Goal: Task Accomplishment & Management: Manage account settings

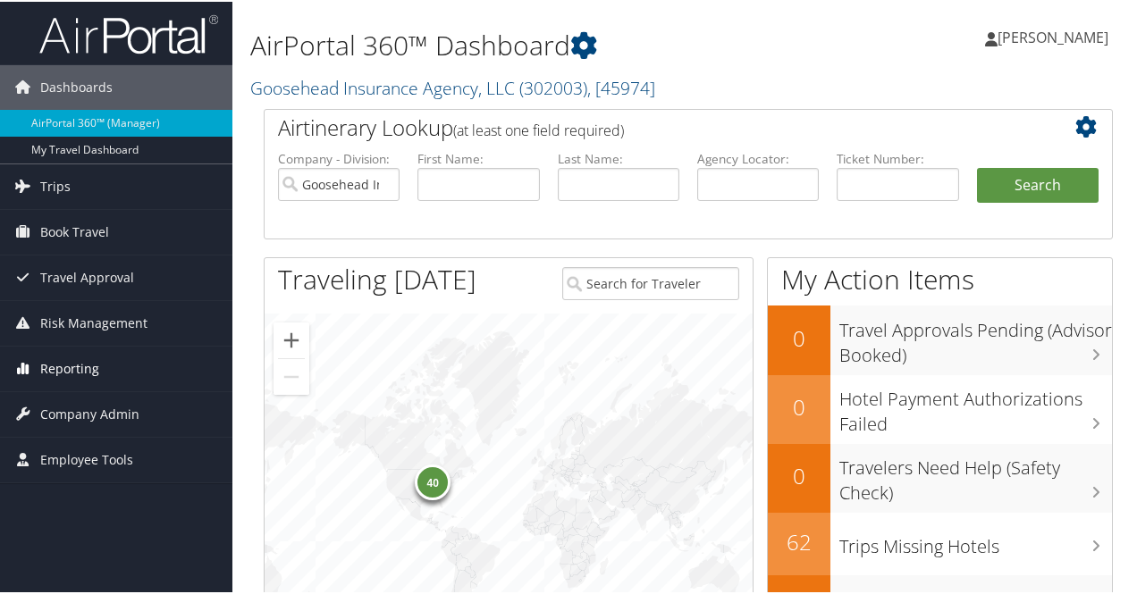
click at [74, 367] on span "Reporting" at bounding box center [69, 367] width 59 height 45
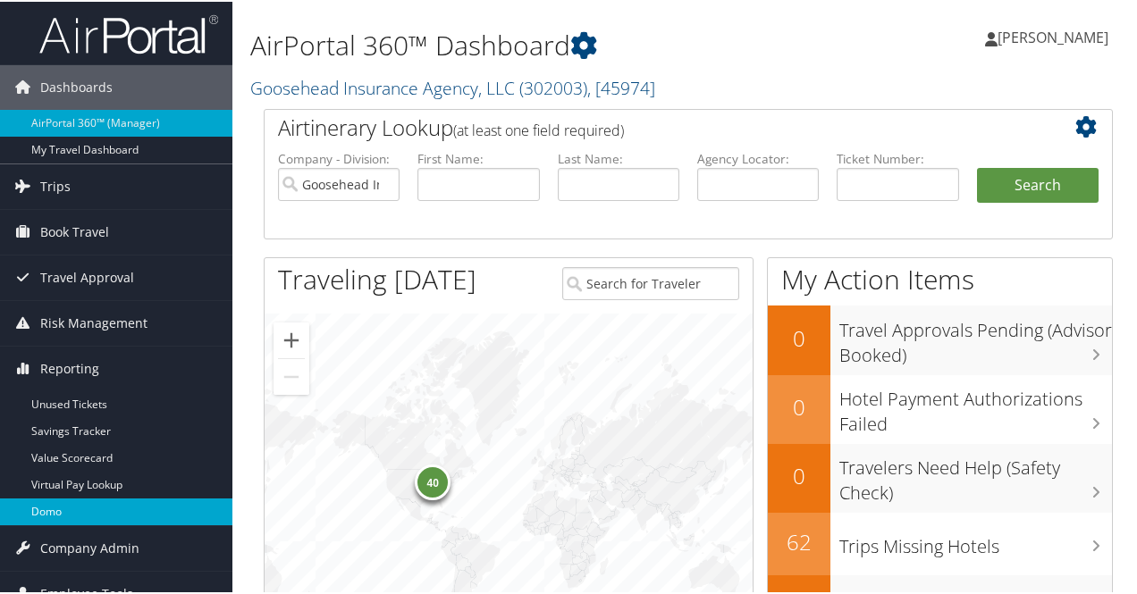
click at [43, 506] on link "Domo" at bounding box center [116, 510] width 232 height 27
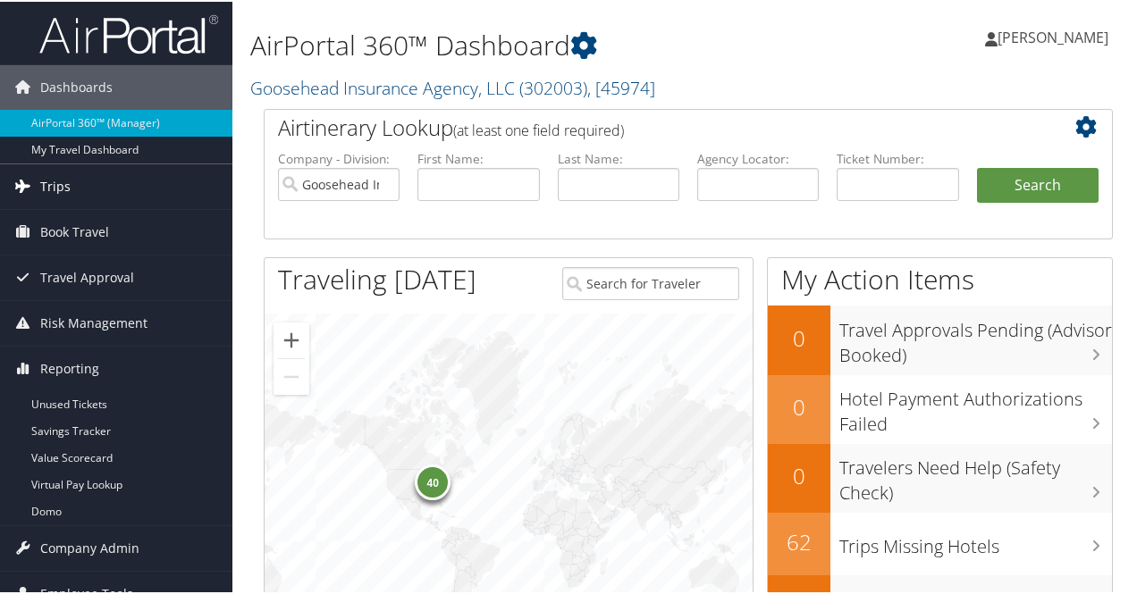
click at [61, 182] on span "Trips" at bounding box center [55, 185] width 30 height 45
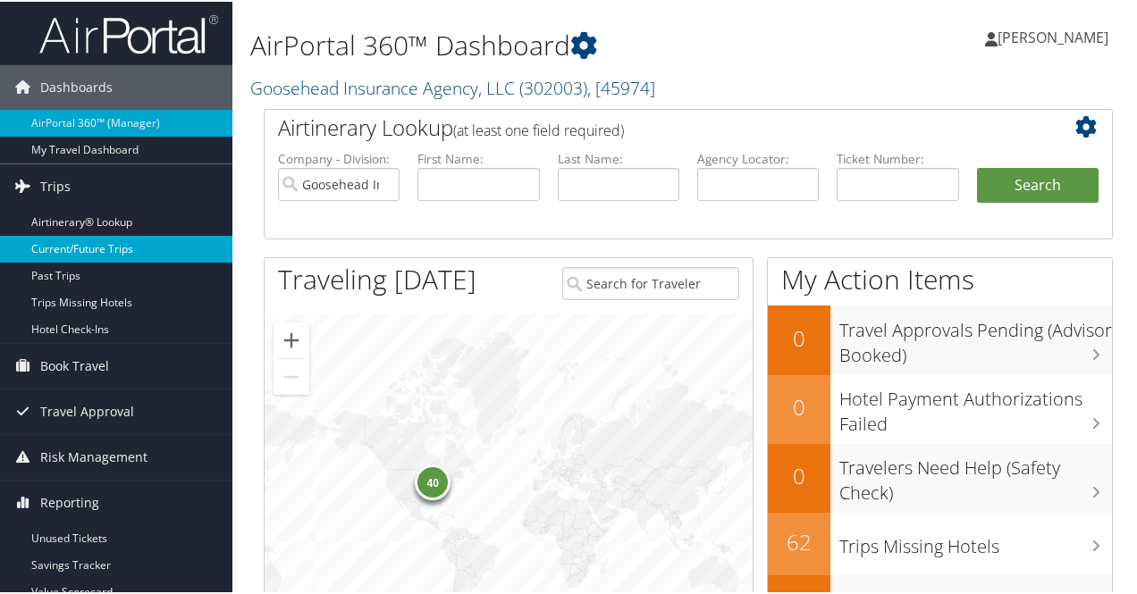
click at [109, 247] on link "Current/Future Trips" at bounding box center [116, 247] width 232 height 27
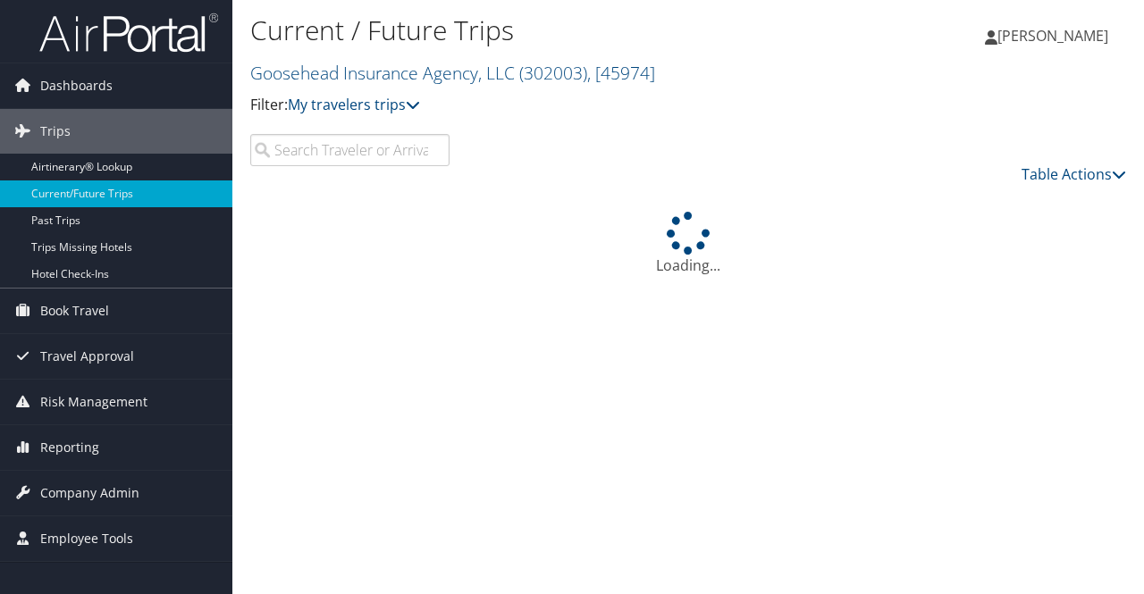
click at [291, 156] on input "search" at bounding box center [349, 150] width 199 height 32
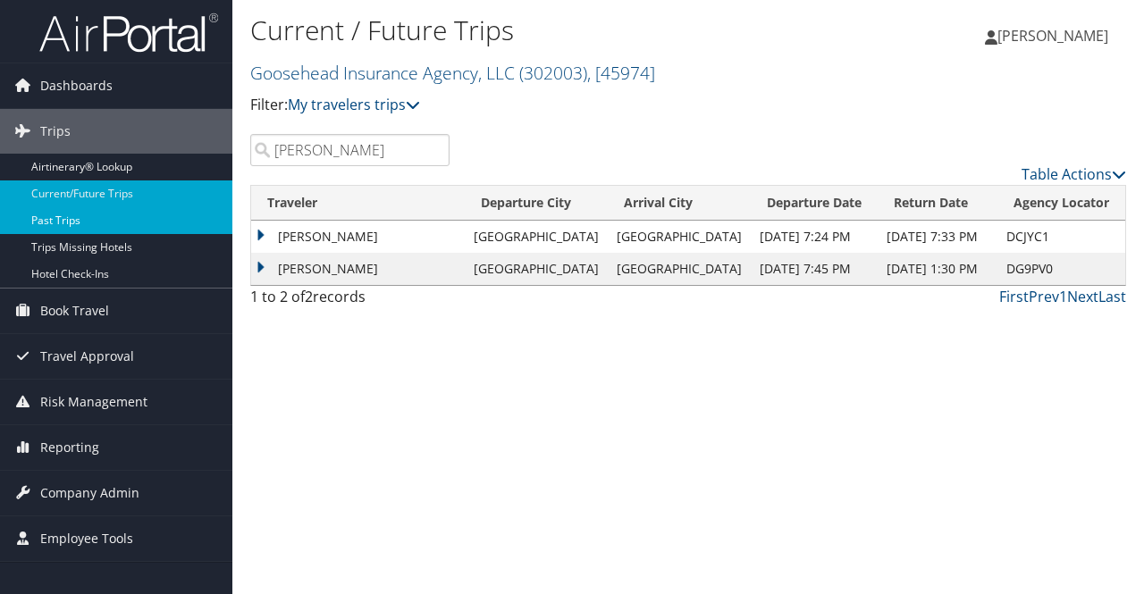
type input "hurtado"
click at [71, 220] on link "Past Trips" at bounding box center [116, 220] width 232 height 27
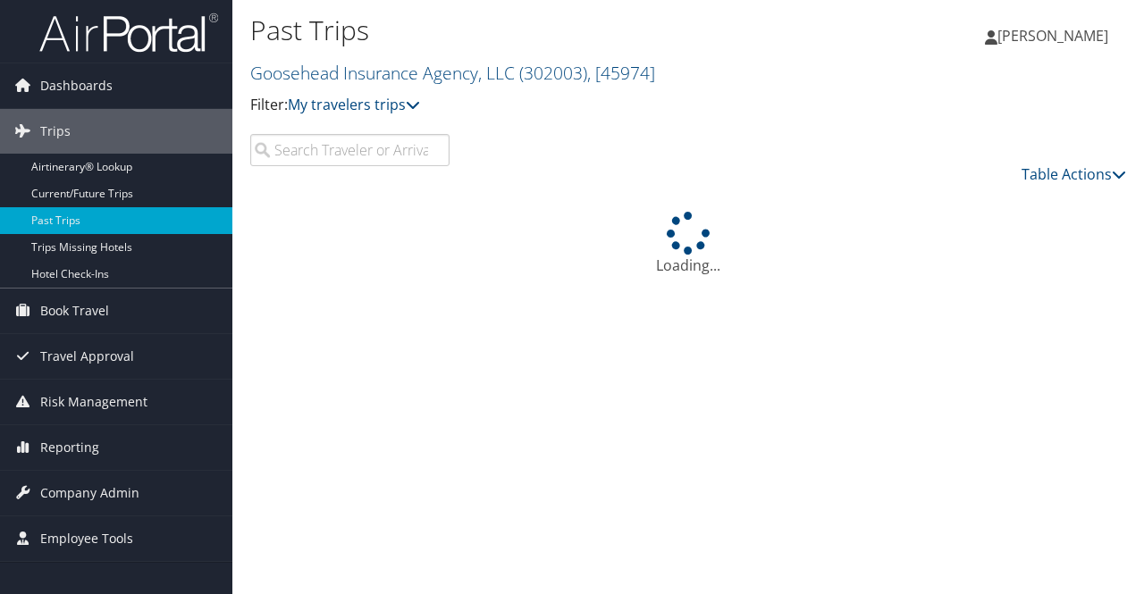
click at [341, 153] on input "search" at bounding box center [349, 150] width 199 height 32
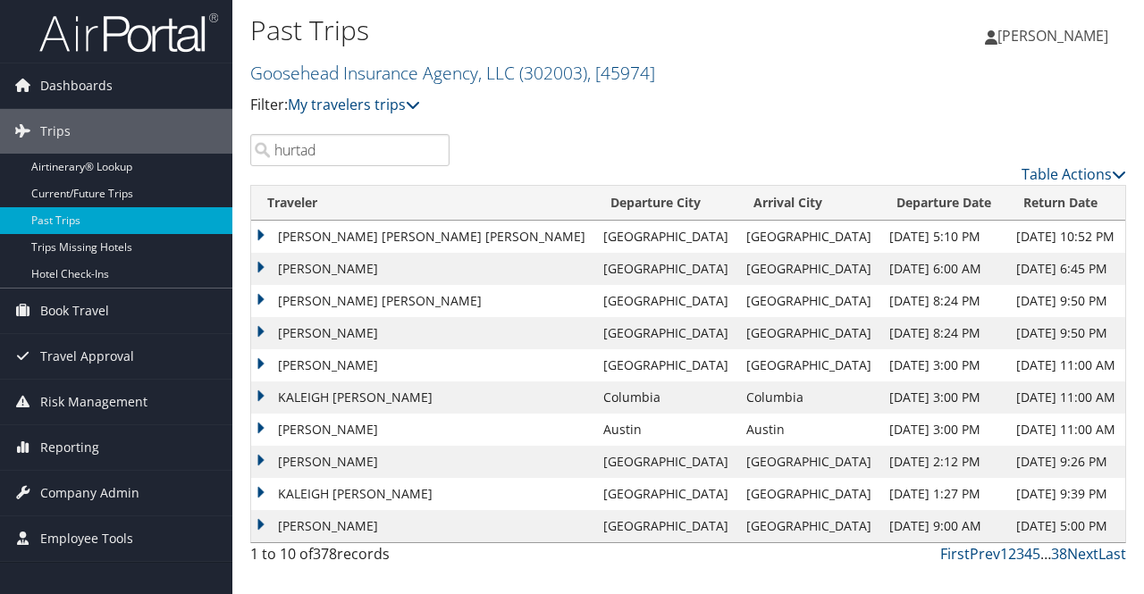
type input "[PERSON_NAME]"
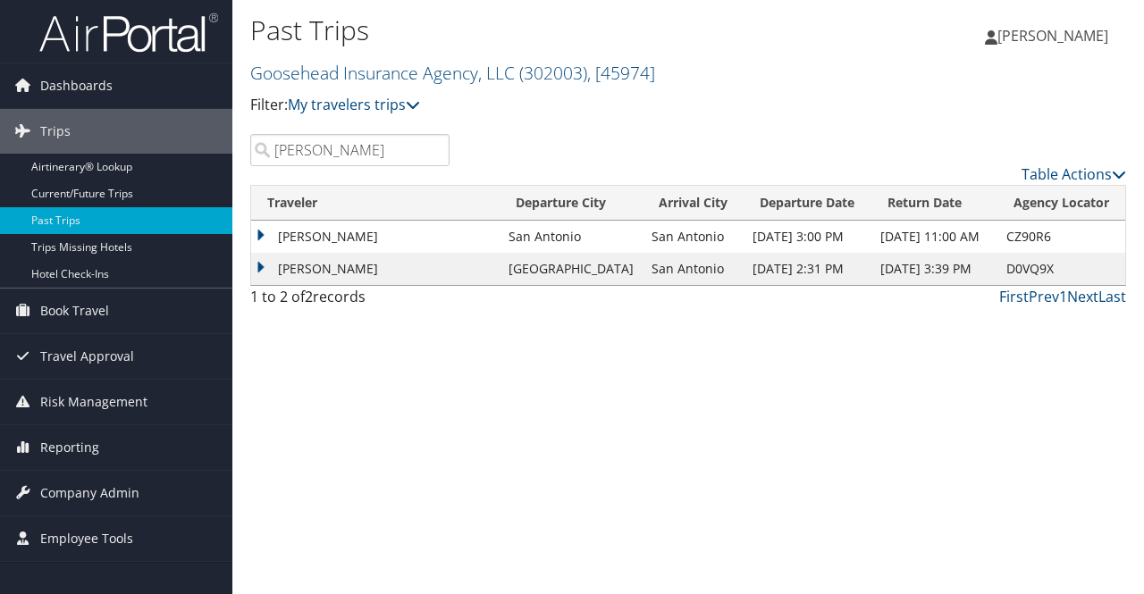
click at [434, 151] on input "[PERSON_NAME]" at bounding box center [349, 150] width 199 height 32
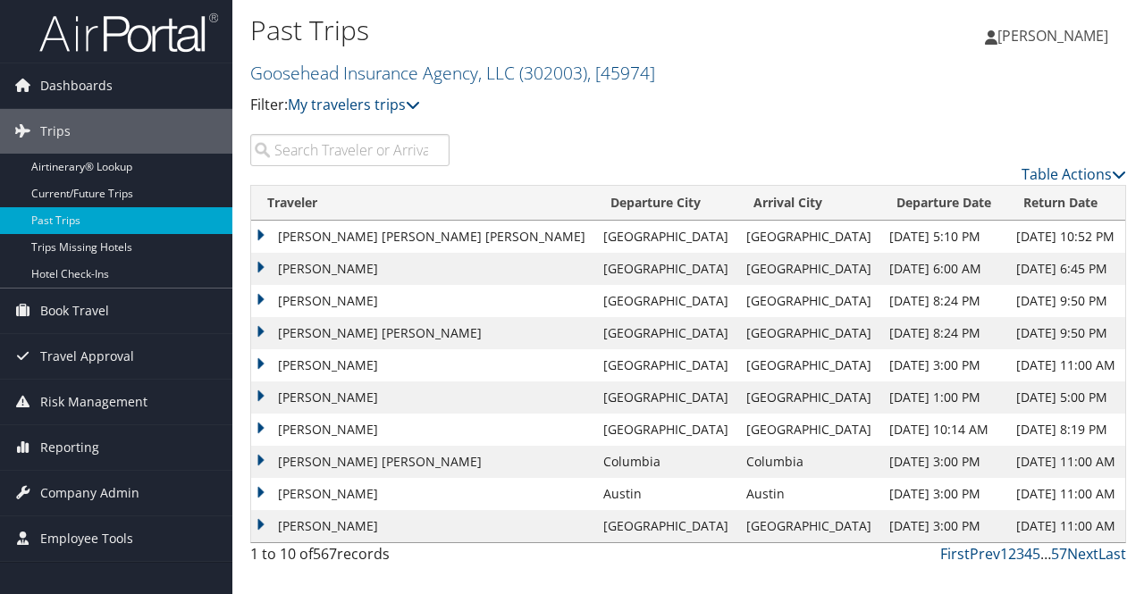
click at [630, 114] on p "Filter: My travelers trips" at bounding box center [542, 105] width 584 height 23
click at [607, 153] on div "Table Actions" at bounding box center [802, 159] width 678 height 51
click at [343, 149] on input "search" at bounding box center [349, 150] width 199 height 32
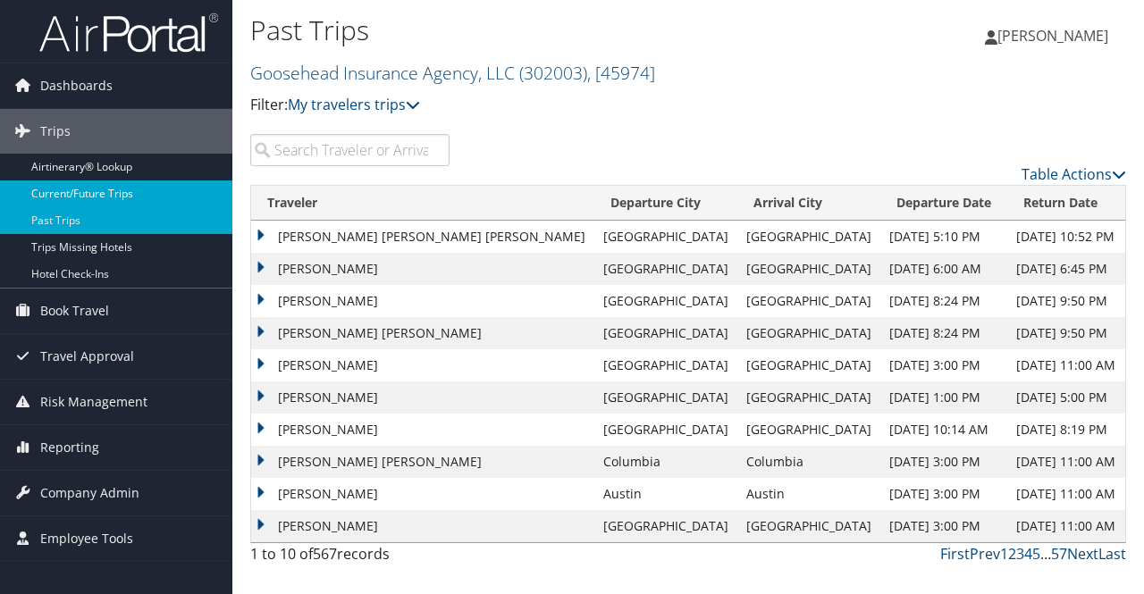
click at [127, 198] on link "Current/Future Trips" at bounding box center [116, 194] width 232 height 27
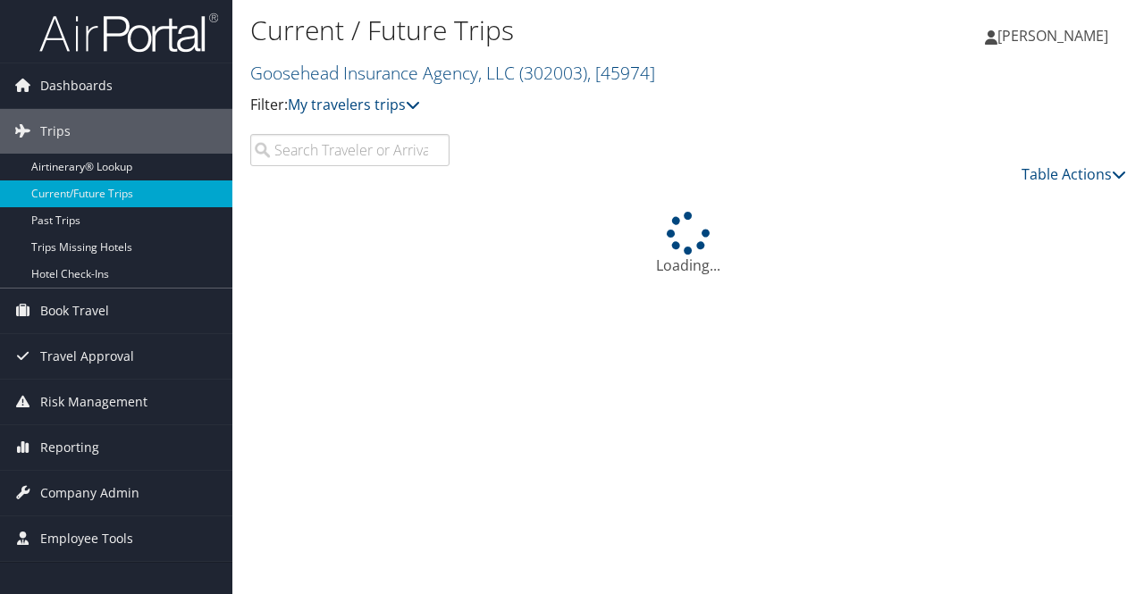
click at [294, 144] on input "search" at bounding box center [349, 150] width 199 height 32
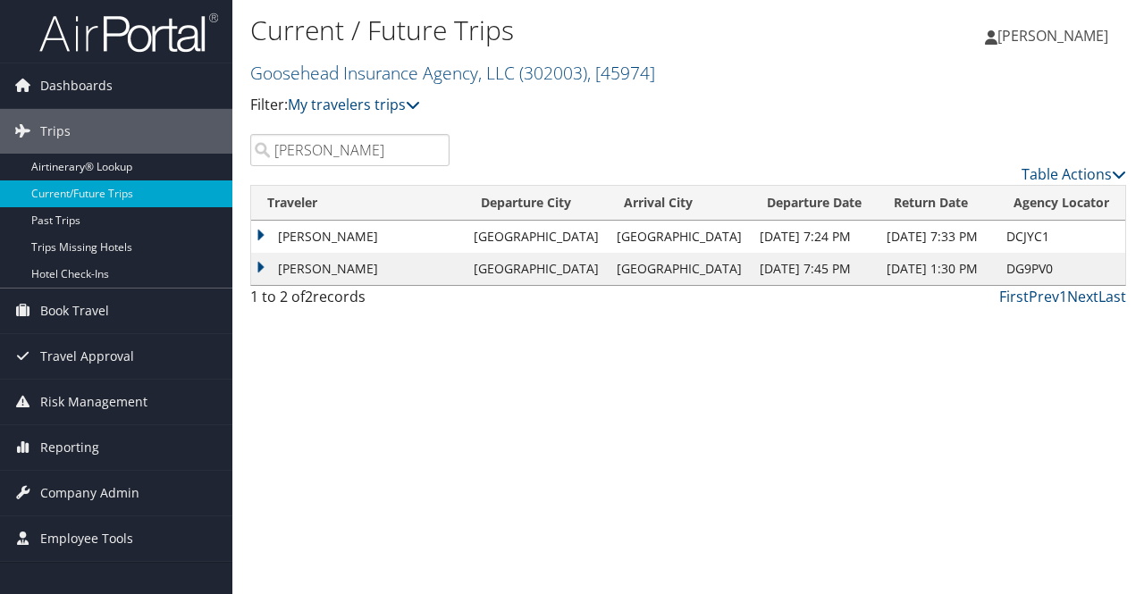
type input "[PERSON_NAME]"
click at [257, 234] on td "[PERSON_NAME]" at bounding box center [358, 237] width 214 height 32
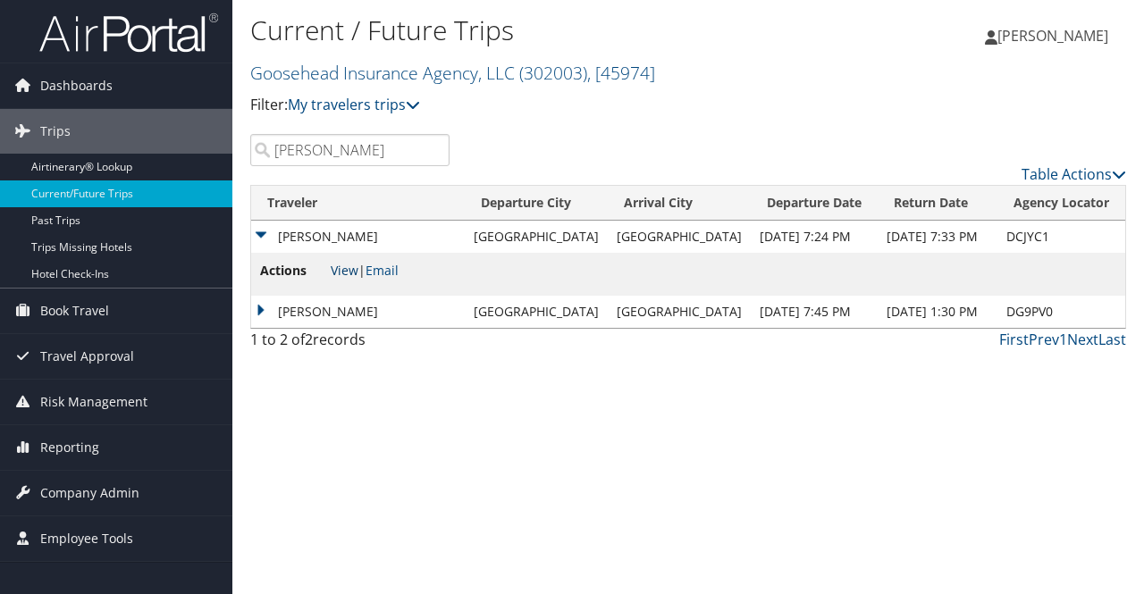
click at [348, 272] on link "View" at bounding box center [345, 270] width 28 height 17
click at [63, 438] on span "Reporting" at bounding box center [69, 448] width 59 height 45
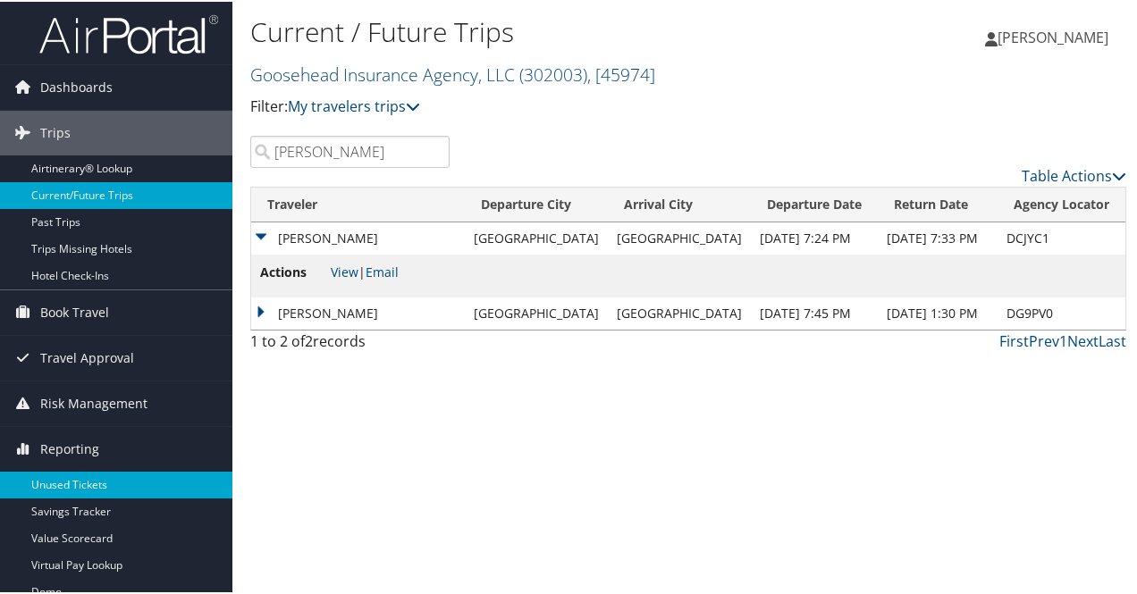
click at [77, 475] on link "Unused Tickets" at bounding box center [116, 483] width 232 height 27
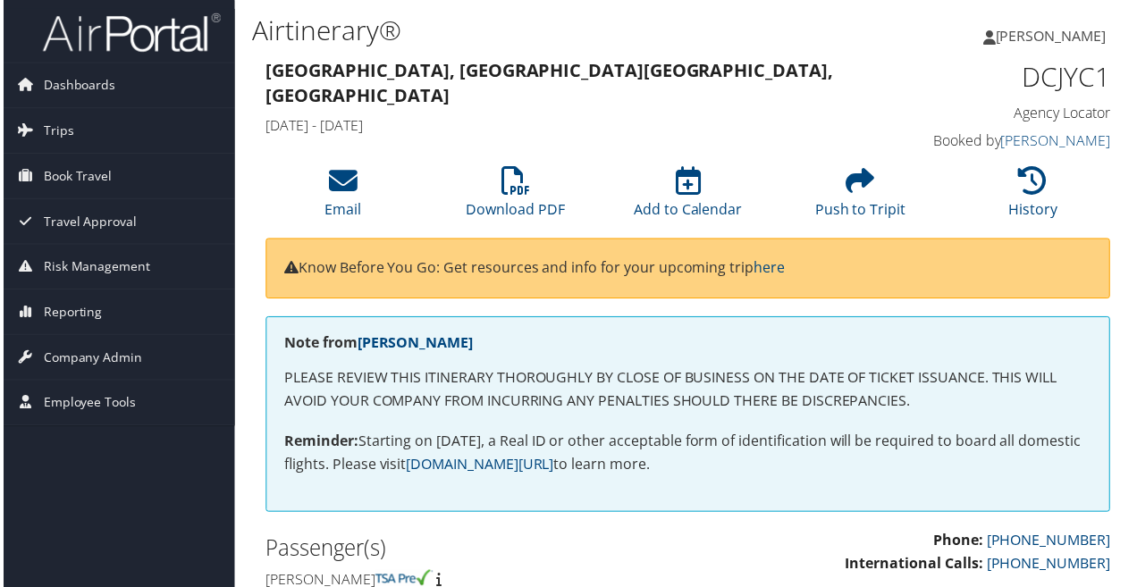
scroll to position [4, 0]
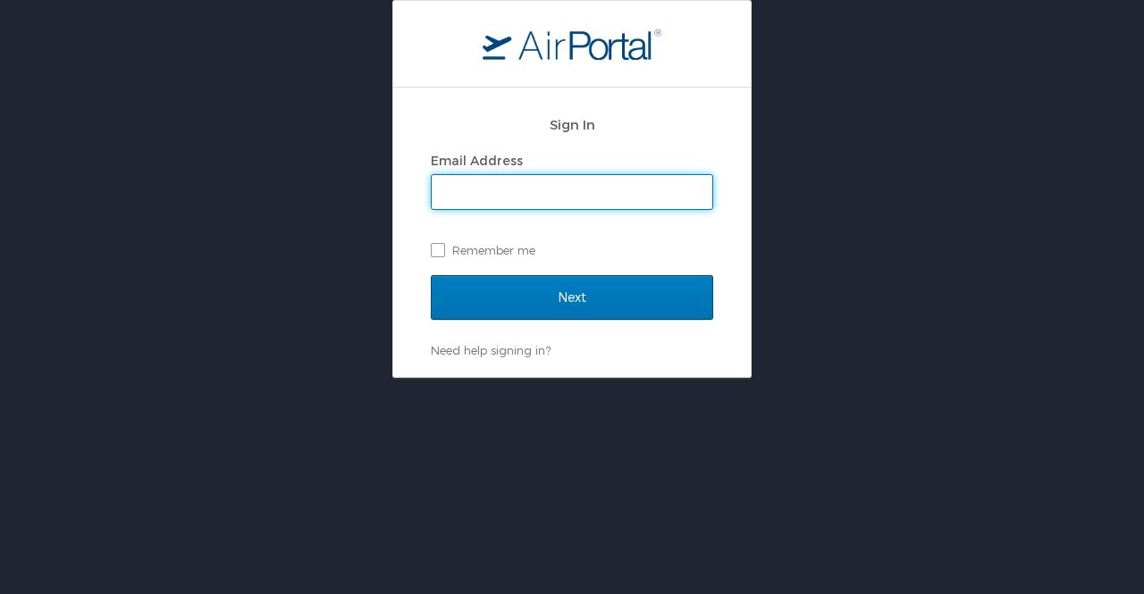
type input "mara.erickson@goosehead.com"
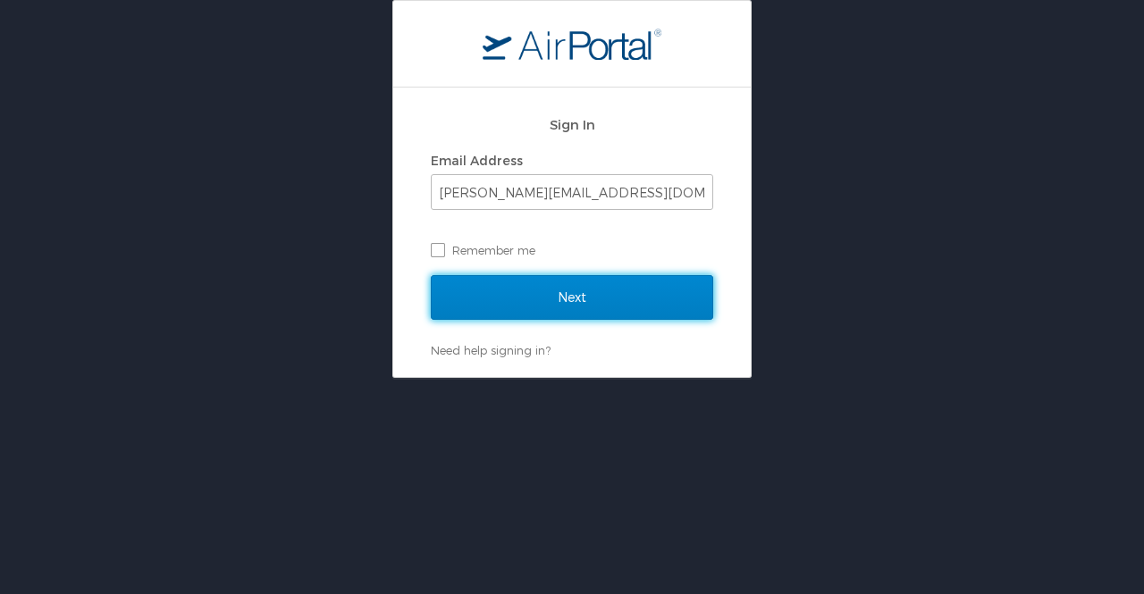
click at [634, 306] on input "Next" at bounding box center [572, 297] width 282 height 45
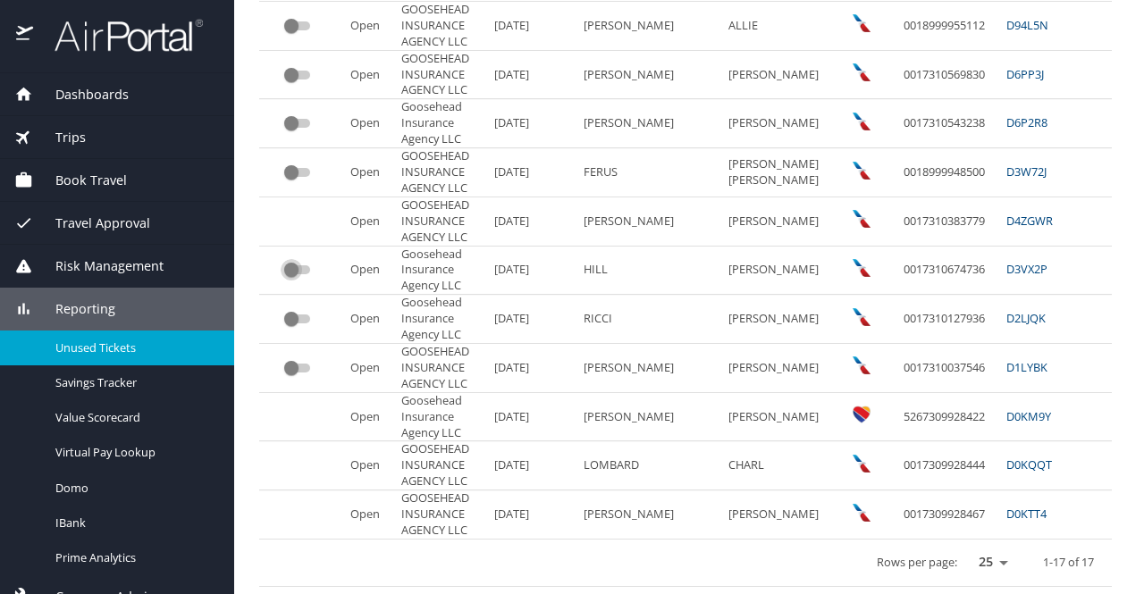
click at [306, 260] on input "custom pagination table" at bounding box center [291, 269] width 64 height 21
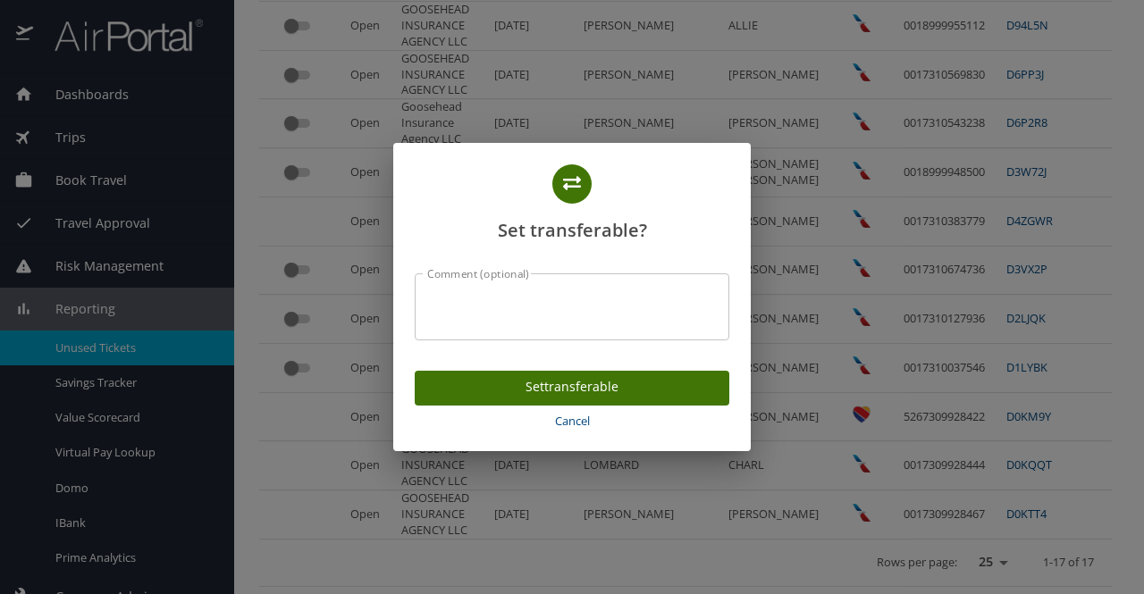
click at [510, 395] on span "Set transferable" at bounding box center [572, 387] width 286 height 22
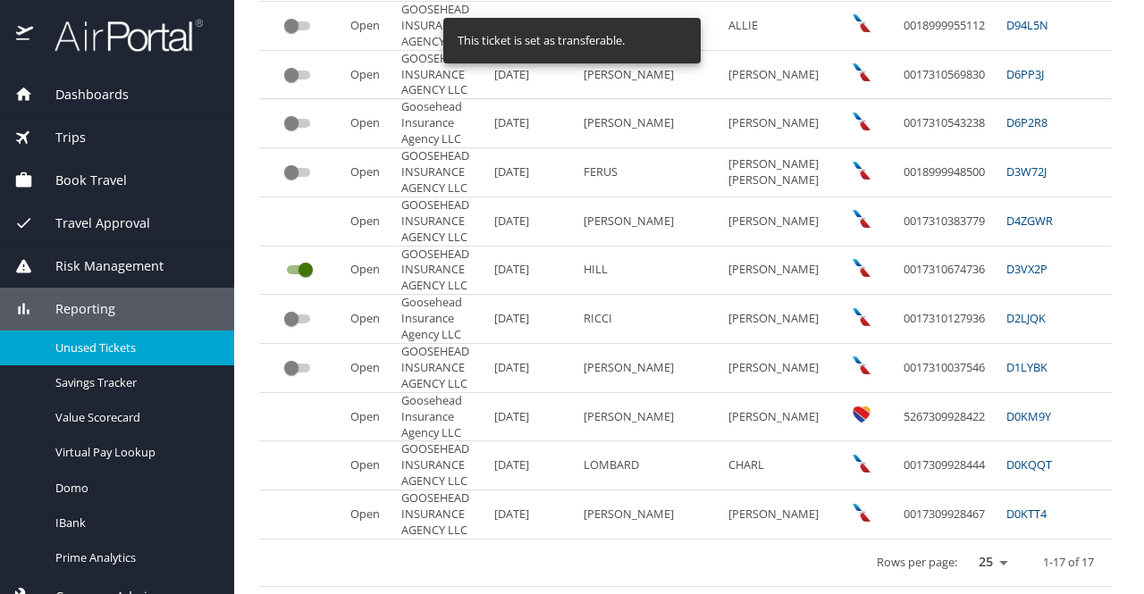
click at [303, 358] on input "custom pagination table" at bounding box center [291, 368] width 64 height 21
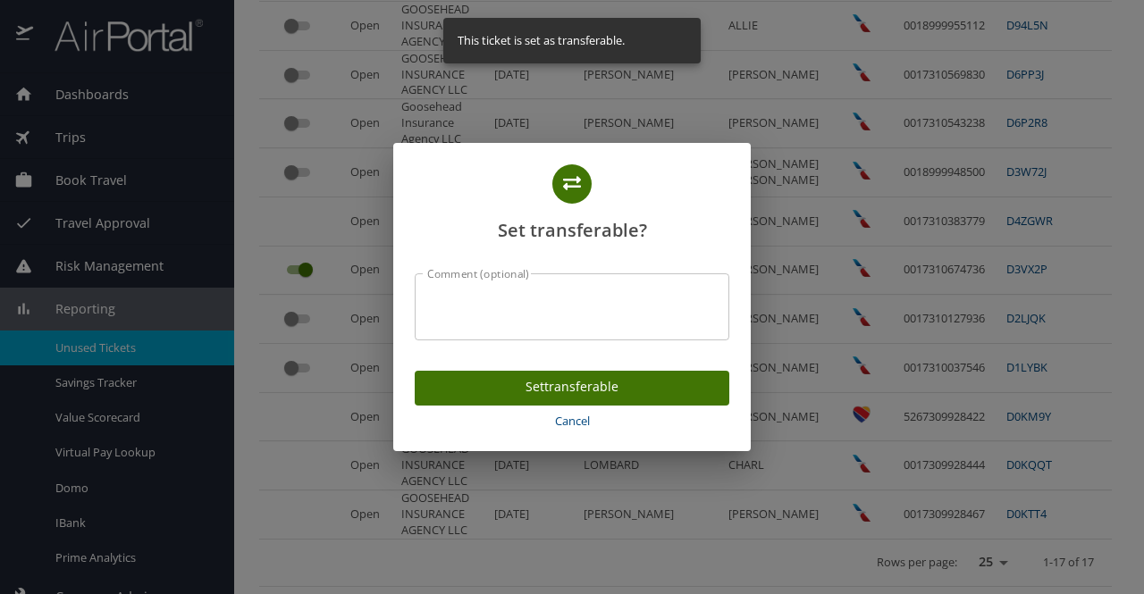
click at [577, 392] on span "Set transferable" at bounding box center [572, 387] width 286 height 22
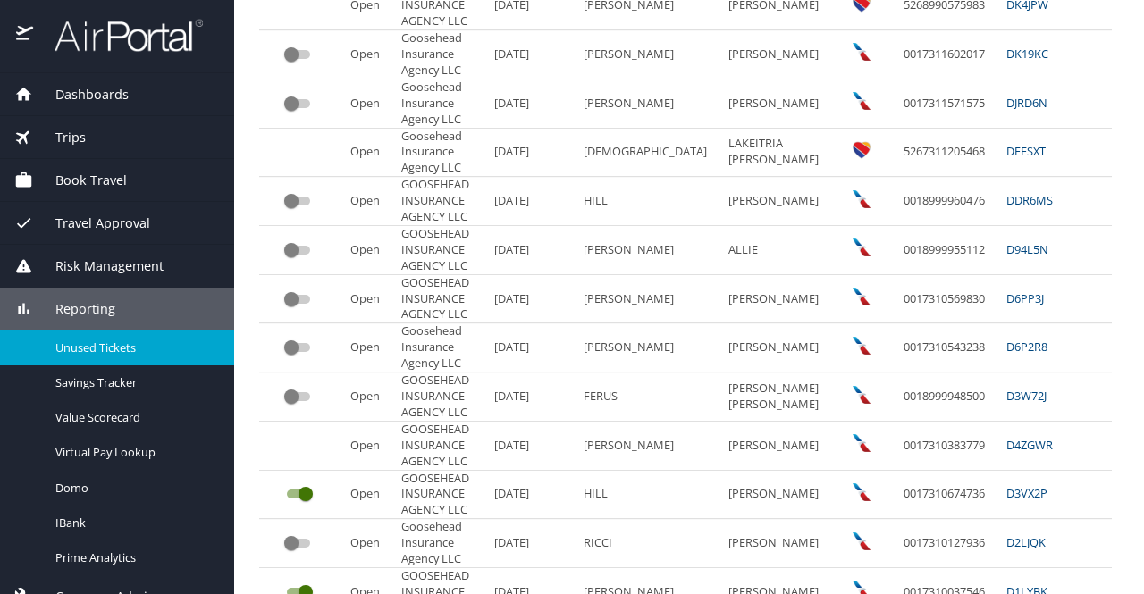
scroll to position [468, 0]
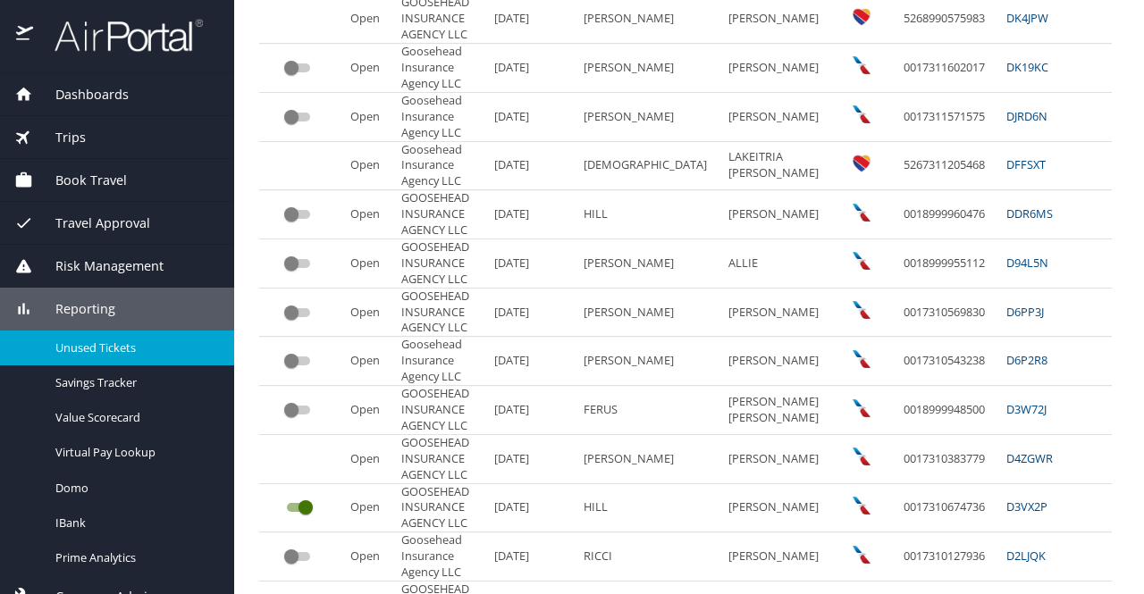
click at [304, 310] on input "custom pagination table" at bounding box center [291, 312] width 64 height 21
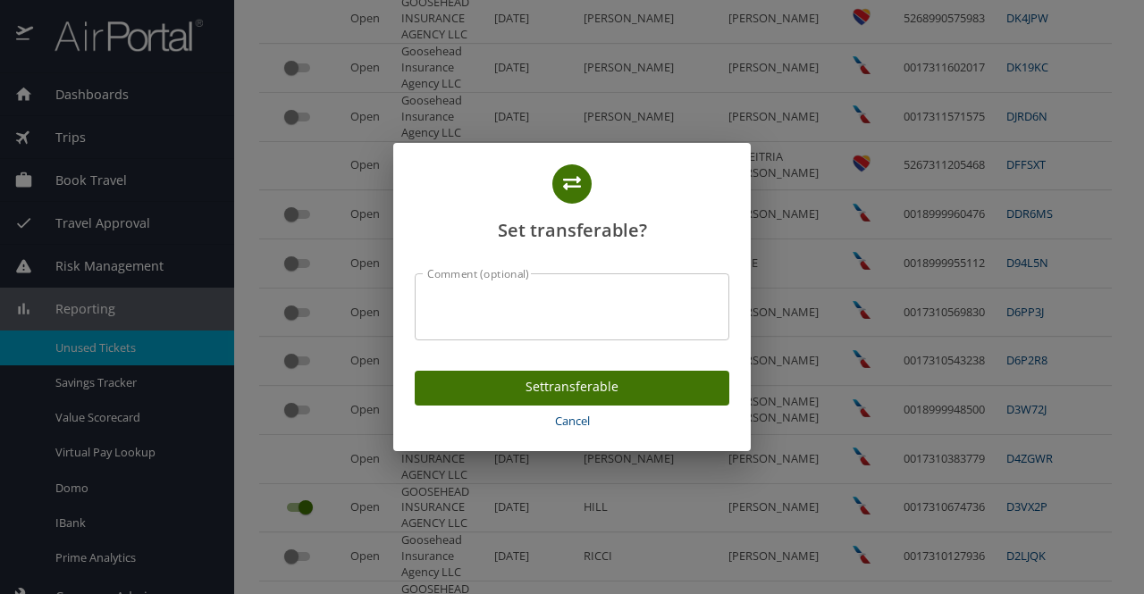
click at [568, 387] on span "Set transferable" at bounding box center [572, 387] width 286 height 22
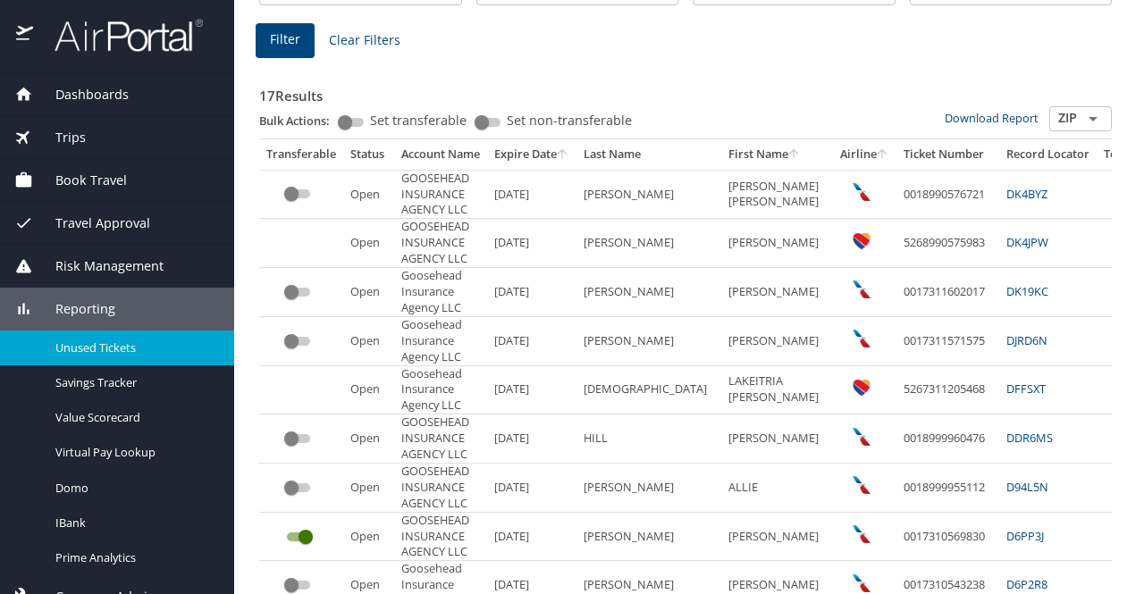
scroll to position [262, 0]
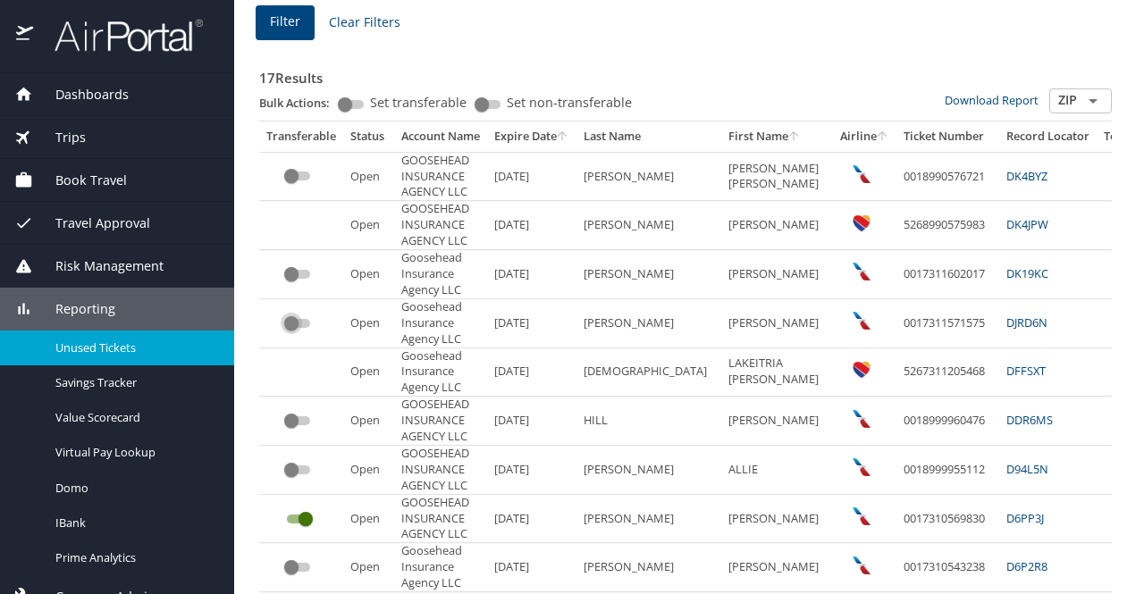
click at [308, 319] on input "custom pagination table" at bounding box center [291, 323] width 64 height 21
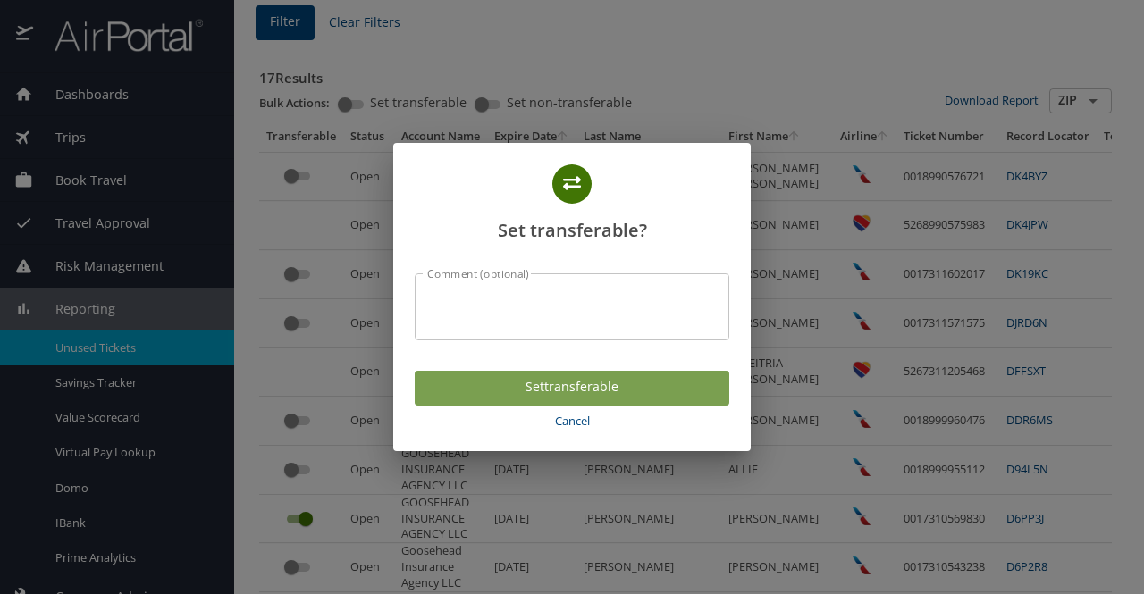
click at [446, 400] on button "Set transferable" at bounding box center [572, 388] width 315 height 35
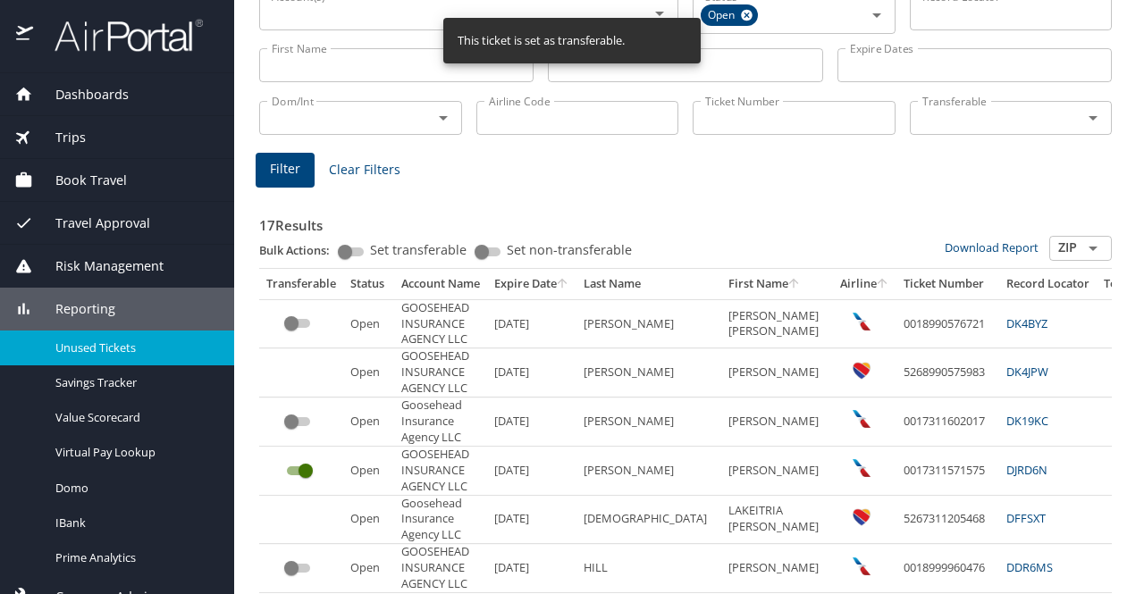
scroll to position [0, 0]
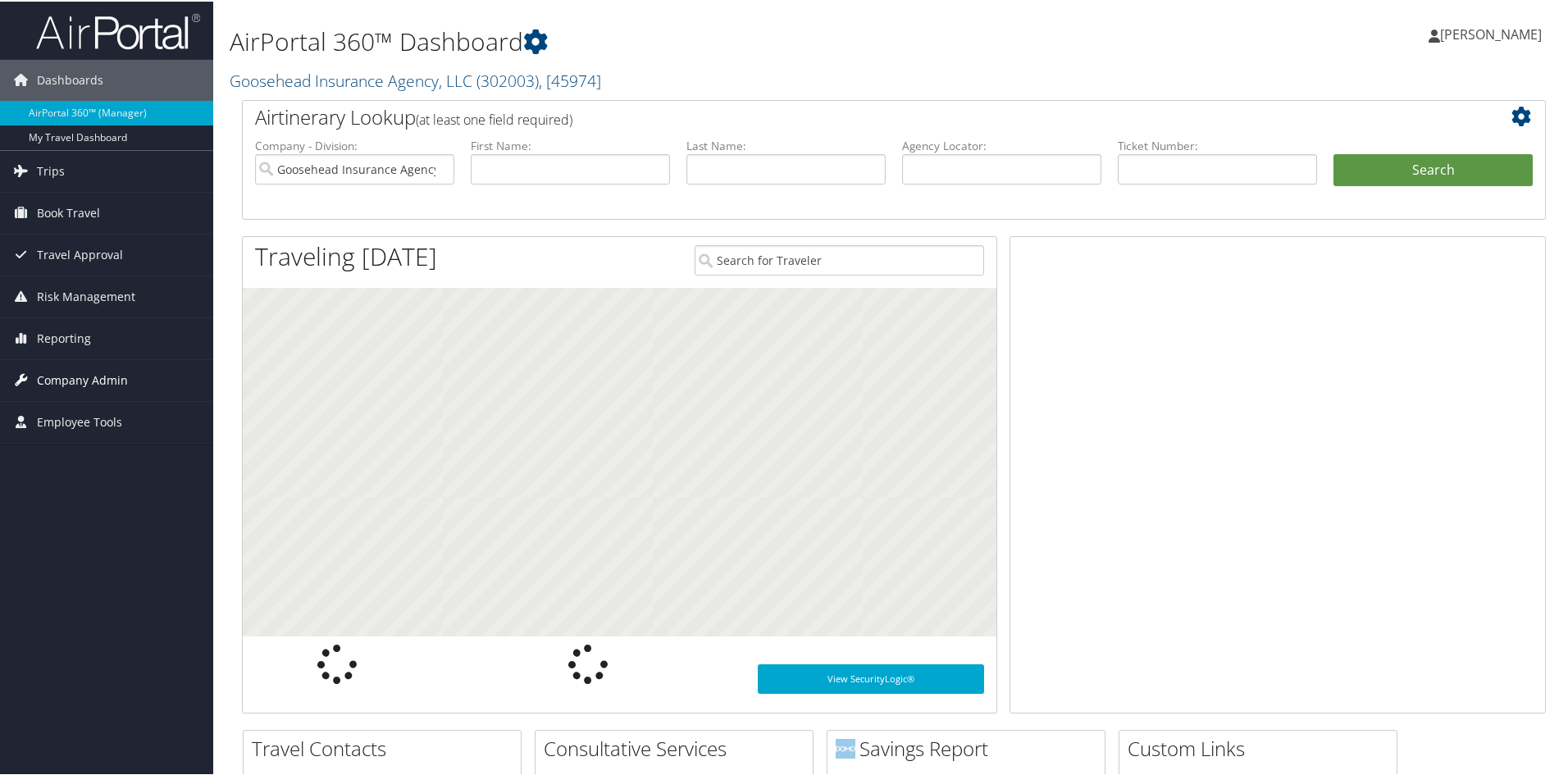
click at [50, 375] on span "Company Admin" at bounding box center [82, 379] width 91 height 41
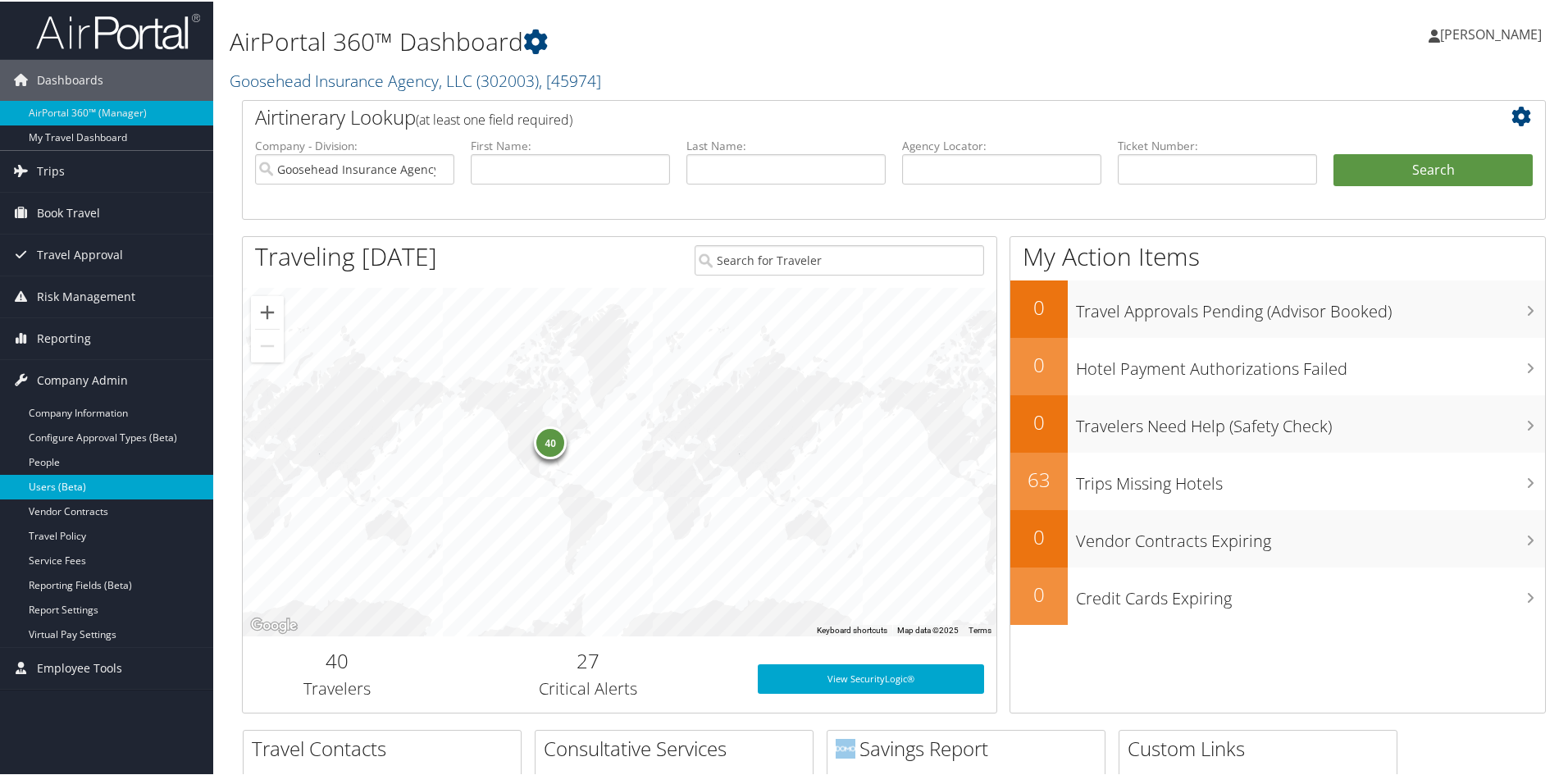
click at [75, 477] on link "Users (Beta)" at bounding box center [106, 485] width 213 height 25
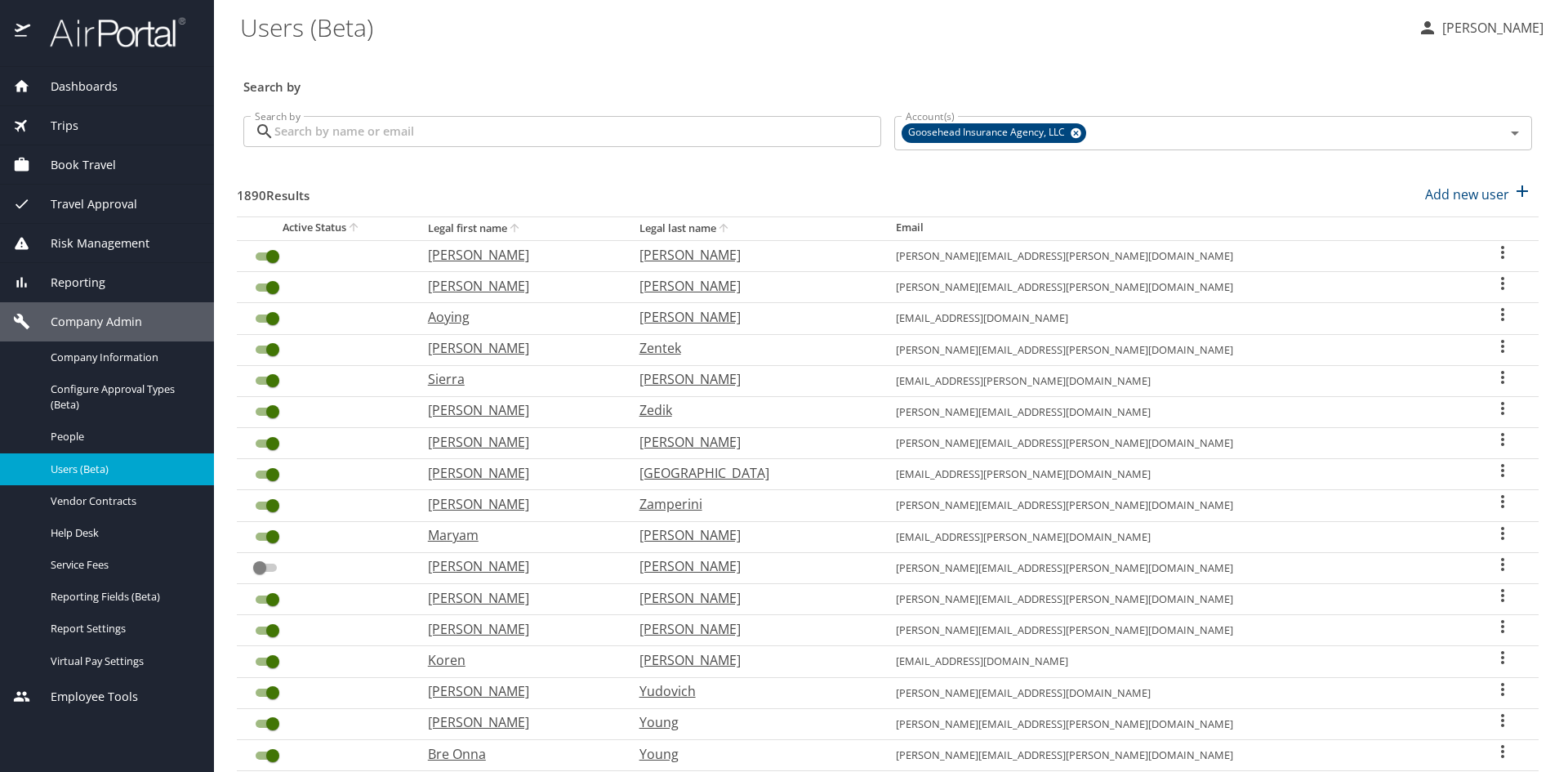
click at [509, 128] on input "Search by" at bounding box center [577, 132] width 607 height 31
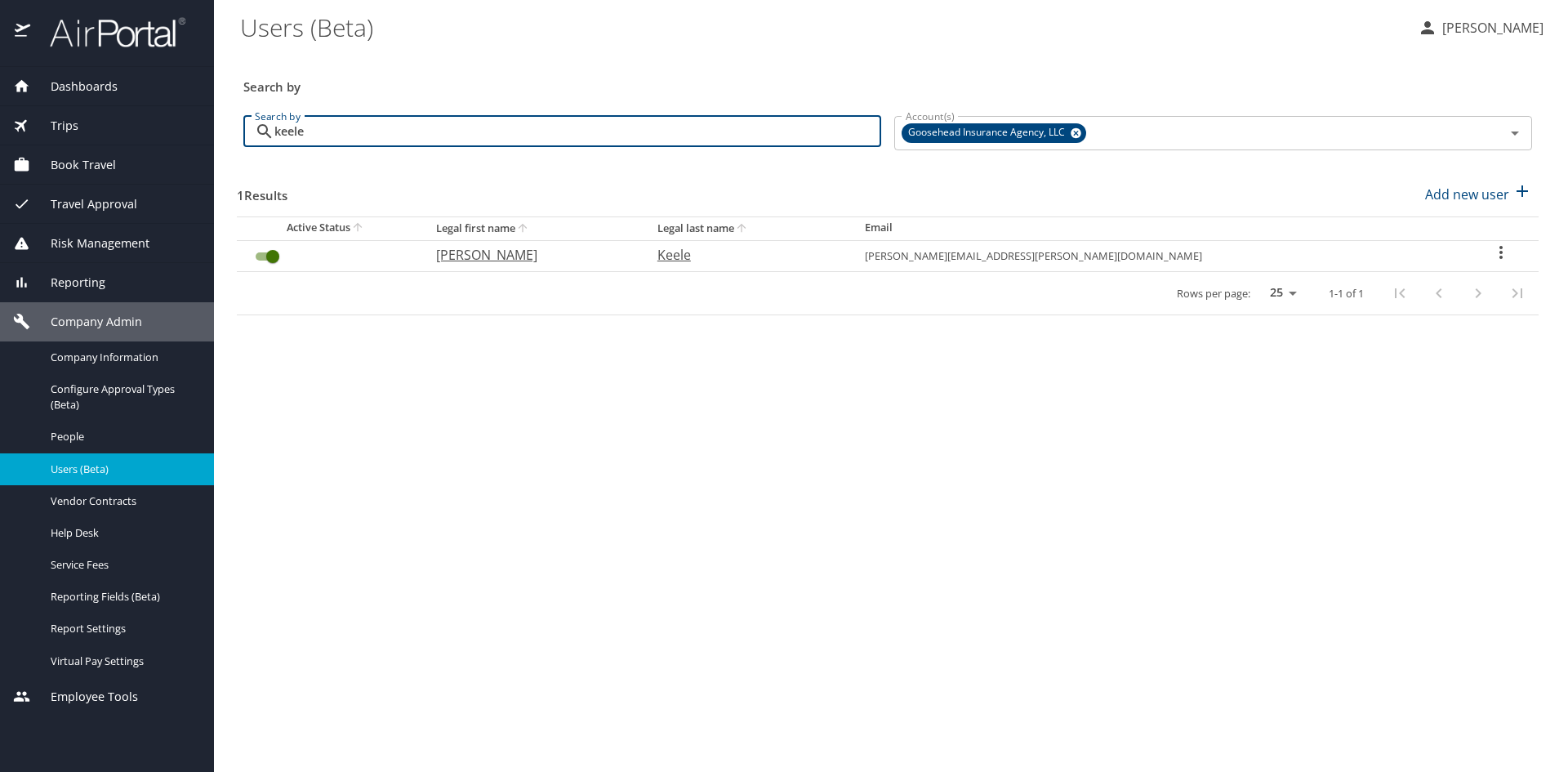
click at [482, 128] on input "keele" at bounding box center [577, 132] width 607 height 31
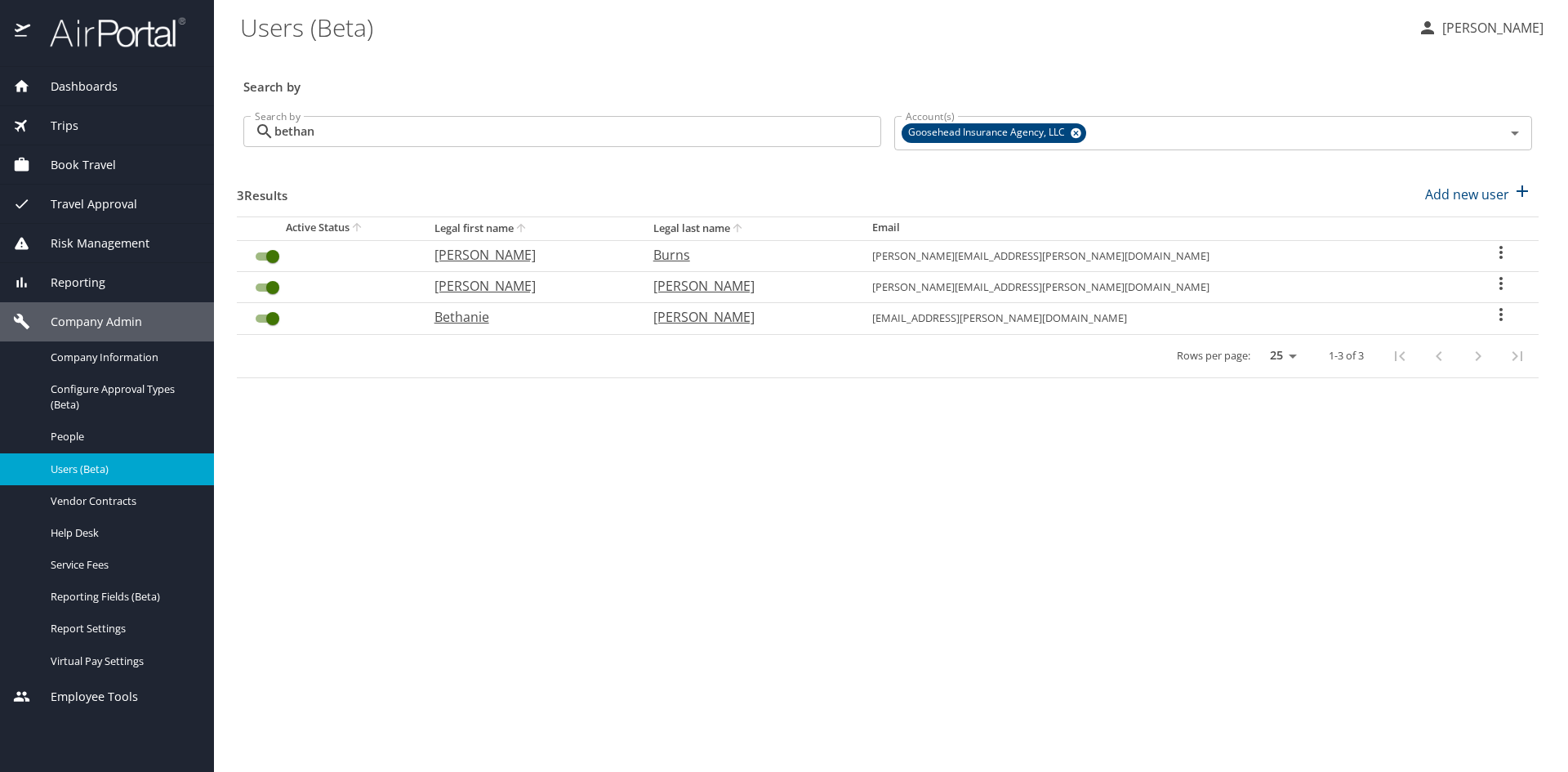
click at [1491, 250] on icon "User Search Table" at bounding box center [1500, 252] width 19 height 19
click at [1397, 311] on p "Send profile completion email" at bounding box center [1452, 313] width 185 height 19
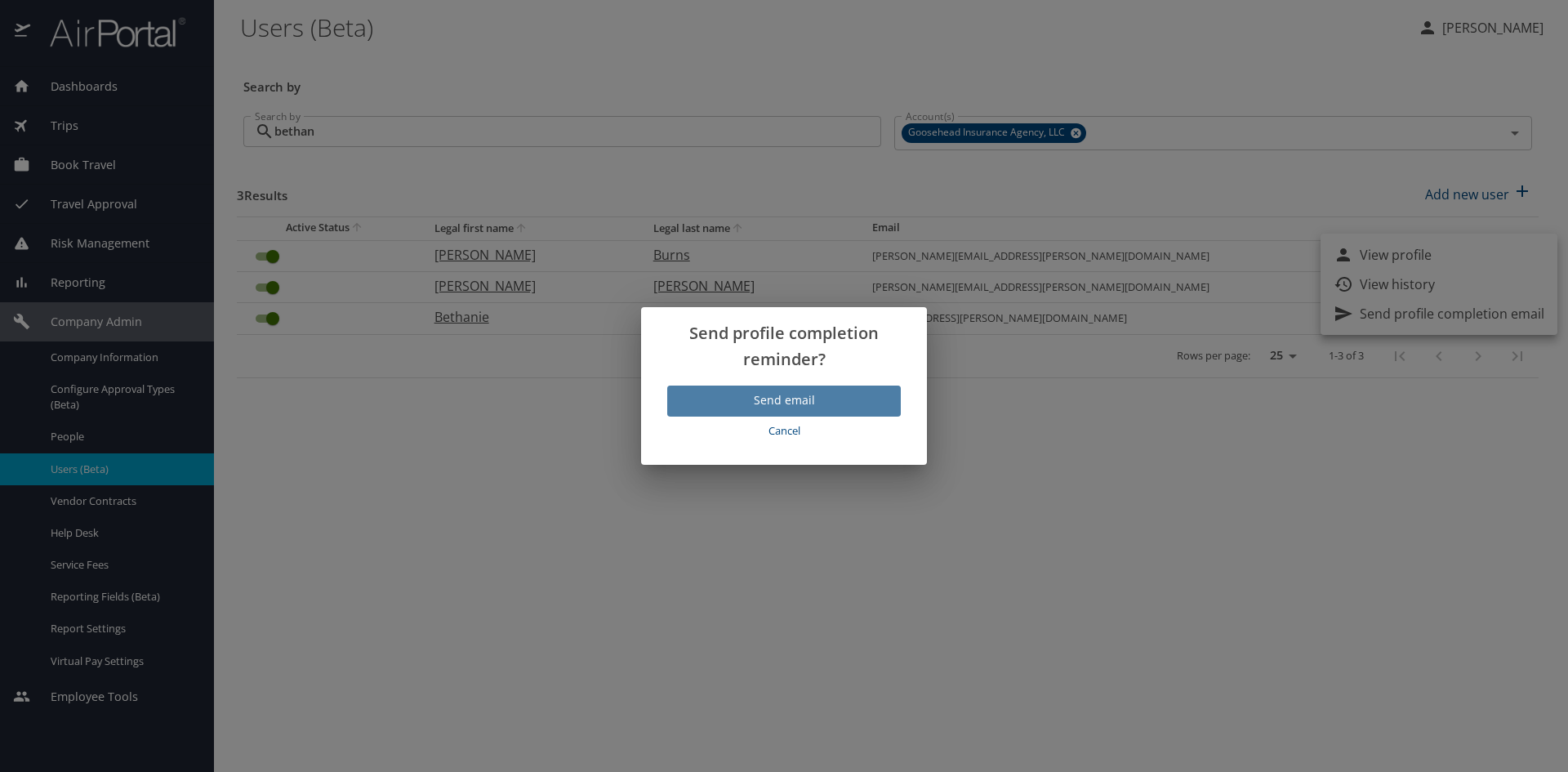
click at [833, 393] on span "Send email" at bounding box center [784, 400] width 207 height 20
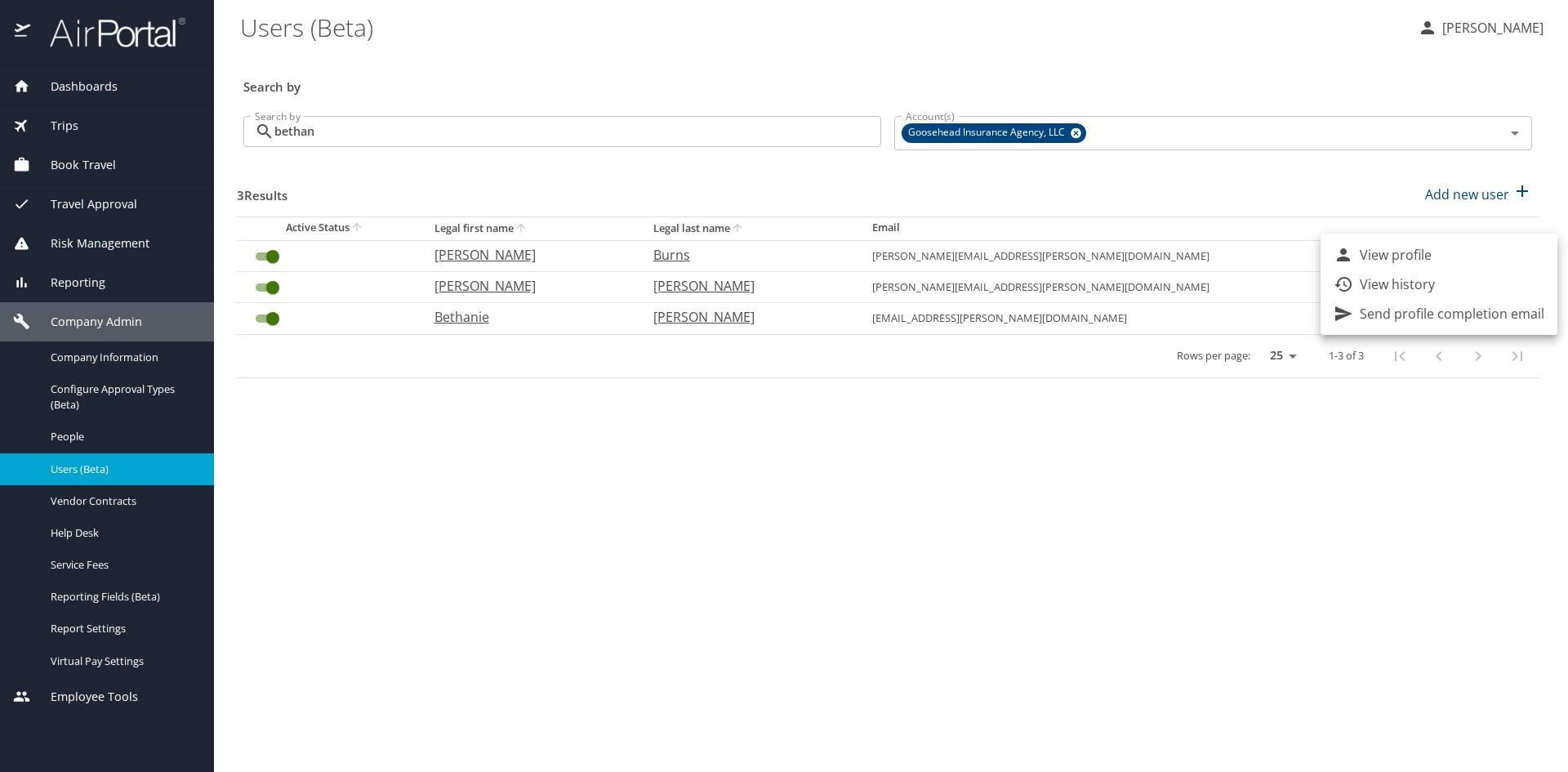
click at [343, 122] on div at bounding box center [784, 386] width 1568 height 772
click at [343, 122] on div "View profile View history Send profile completion email" at bounding box center [784, 386] width 1568 height 772
click at [334, 130] on input "bethan" at bounding box center [577, 132] width 607 height 31
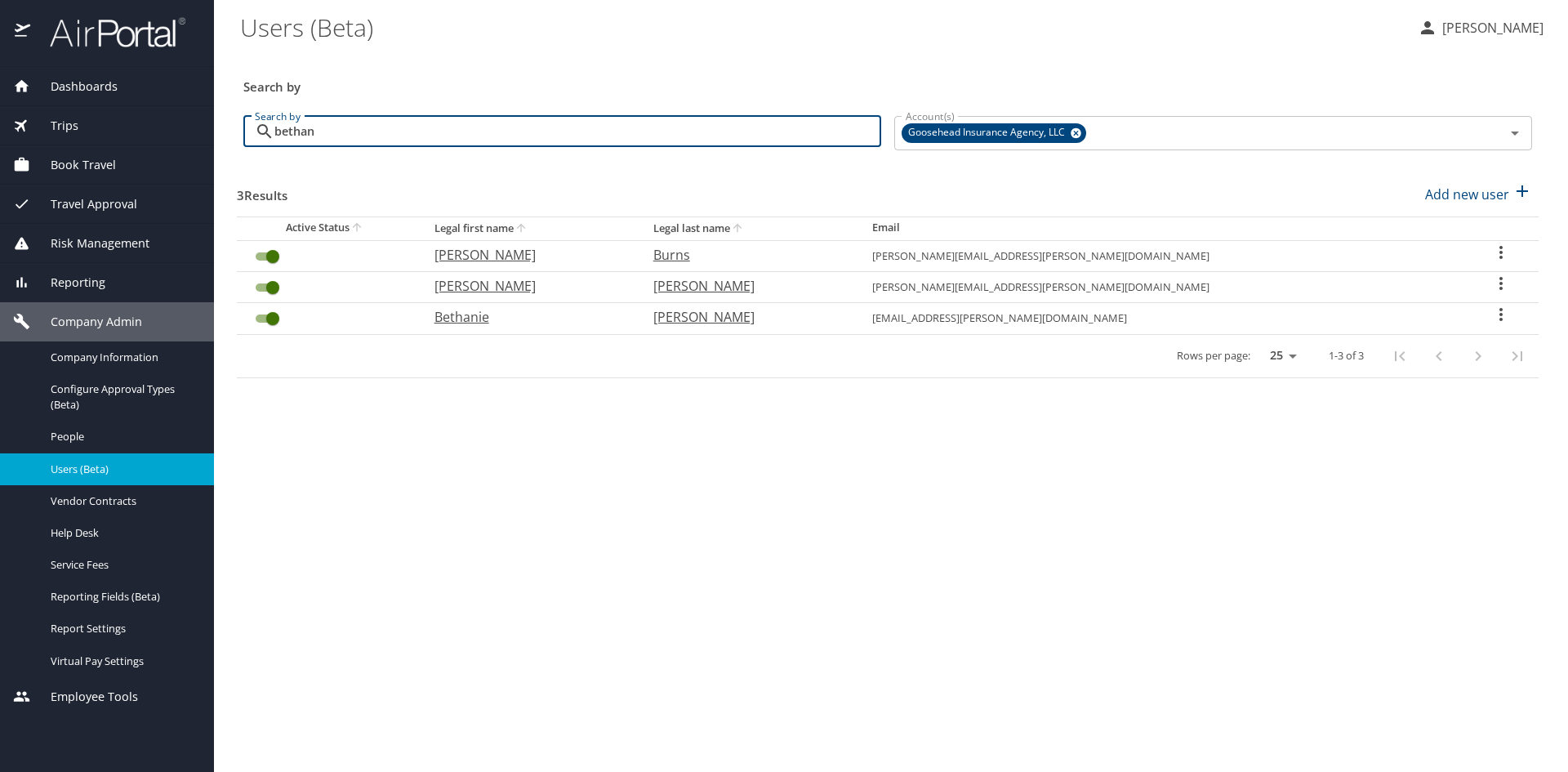
click at [334, 130] on input "bethan" at bounding box center [577, 132] width 607 height 31
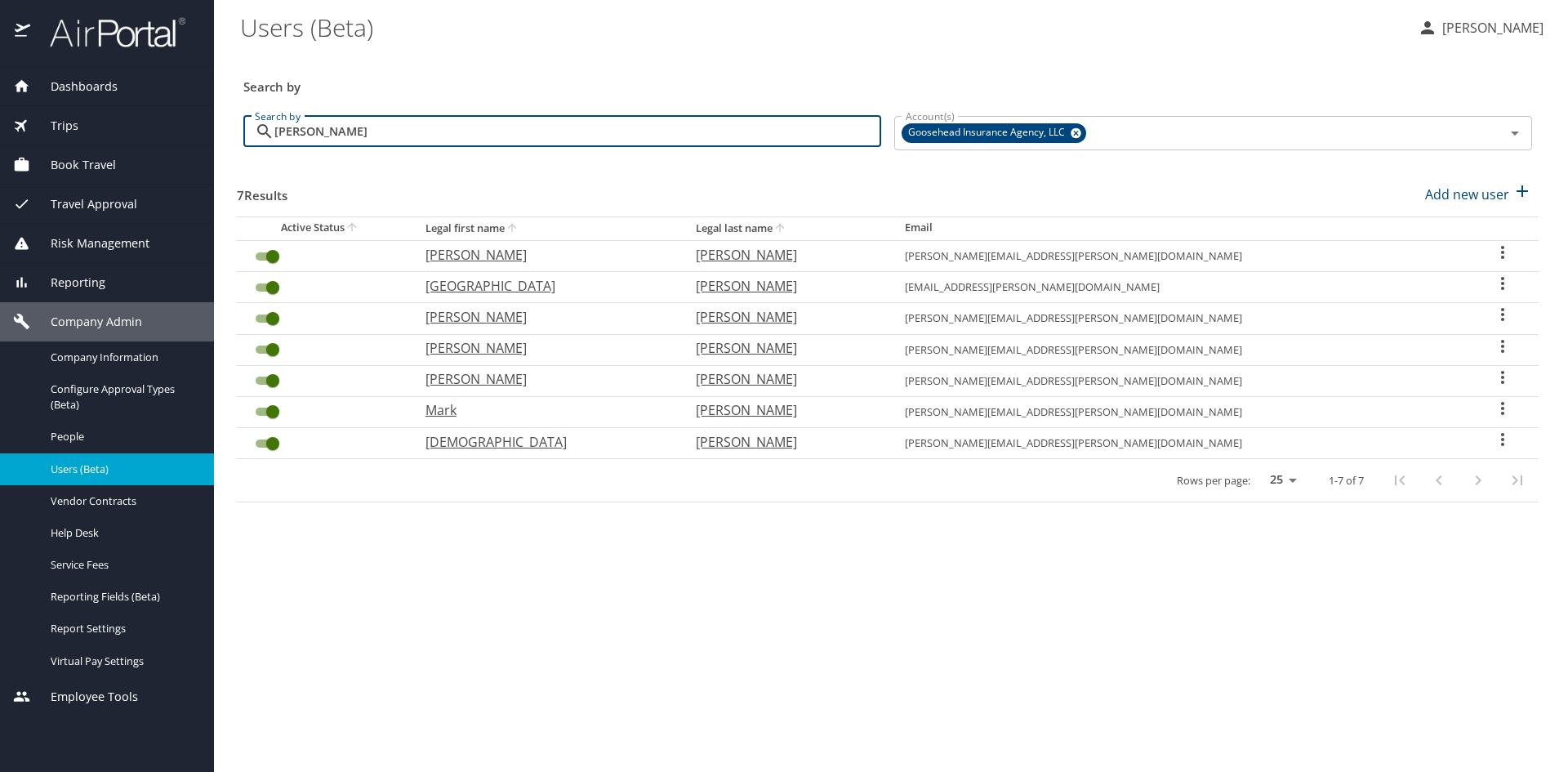
click at [1493, 407] on icon "User Search Table" at bounding box center [1502, 407] width 19 height 19
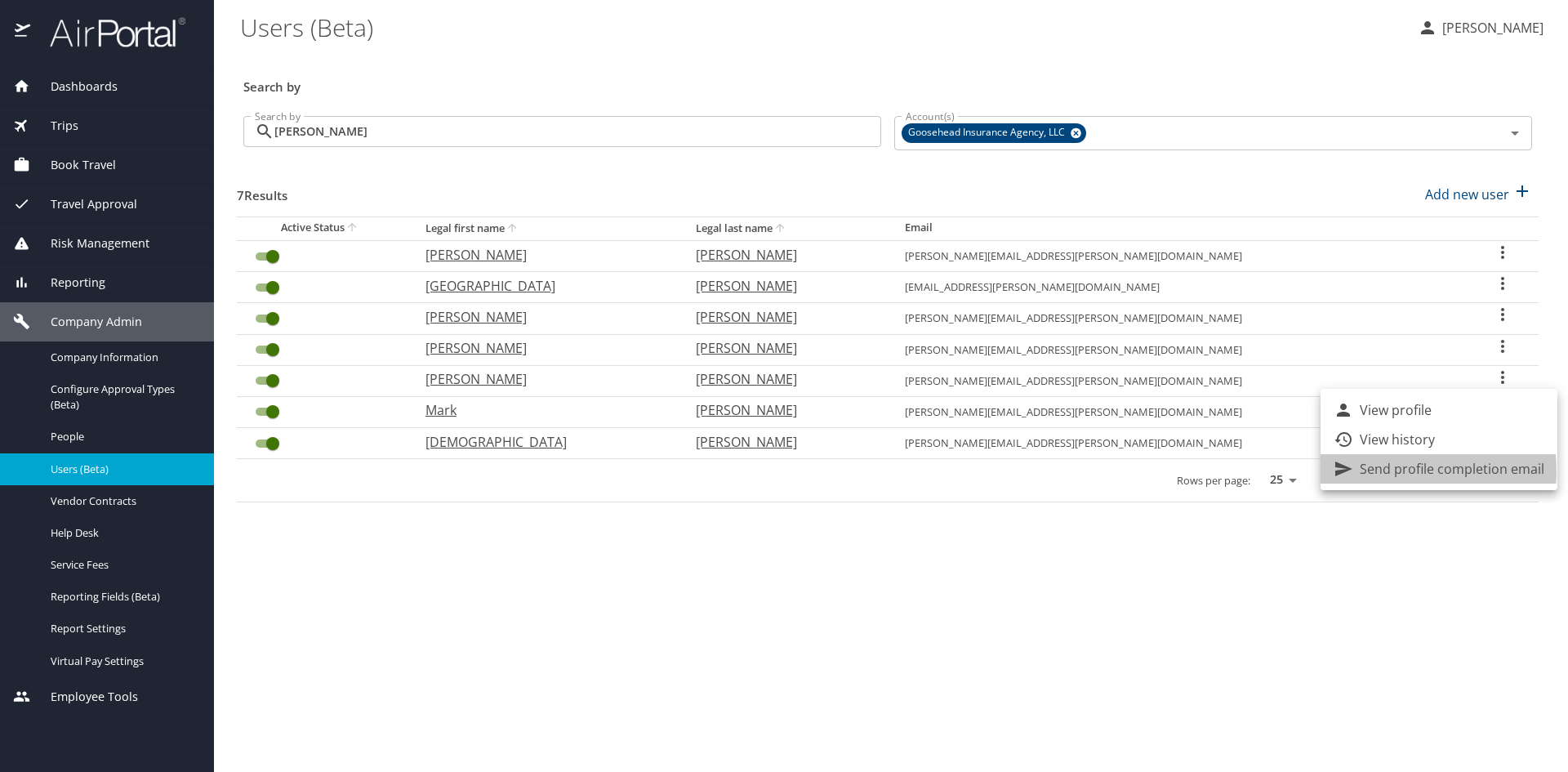
click at [1401, 471] on p "Send profile completion email" at bounding box center [1452, 468] width 185 height 19
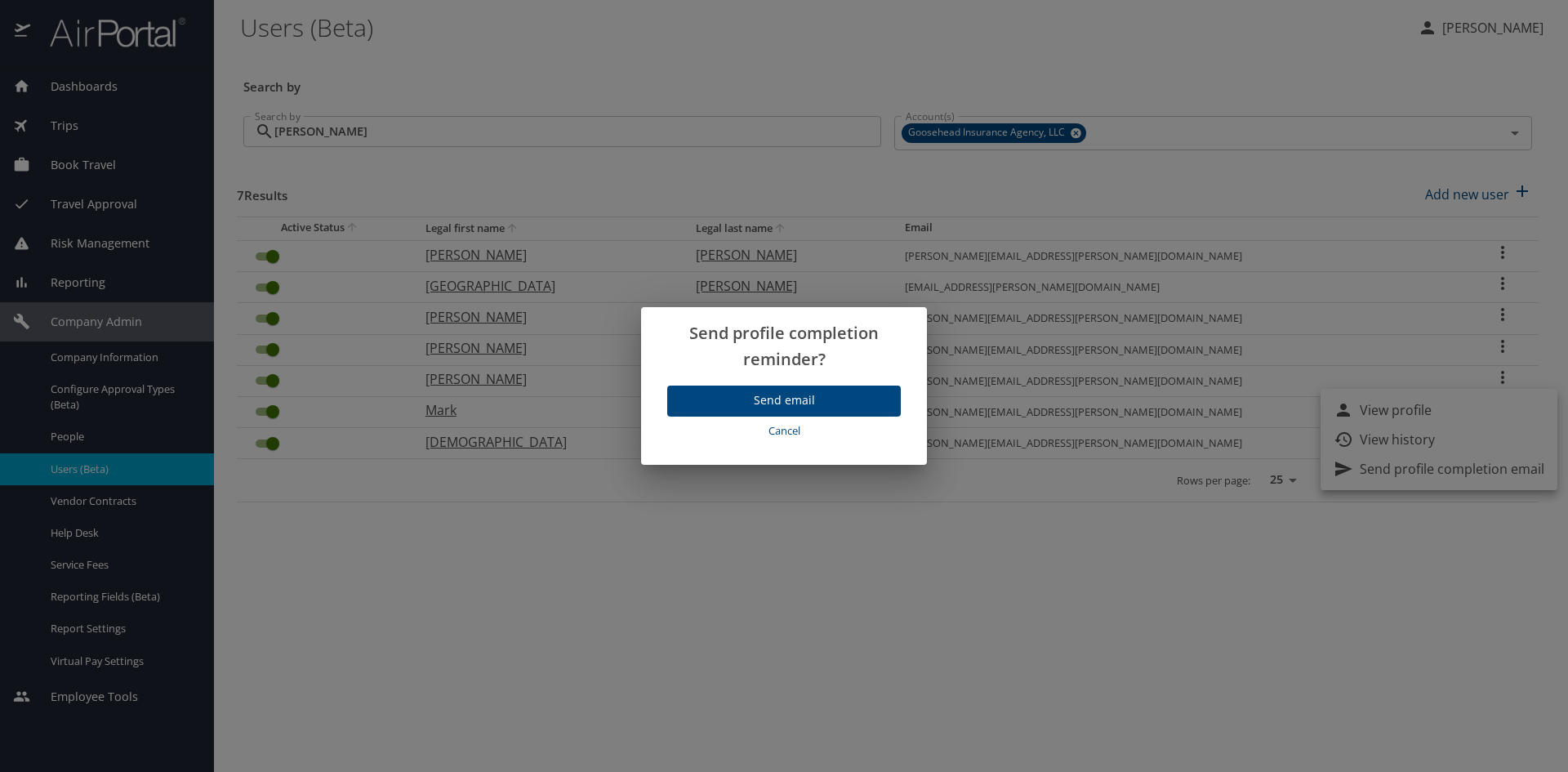
click at [828, 405] on span "Send email" at bounding box center [784, 400] width 207 height 20
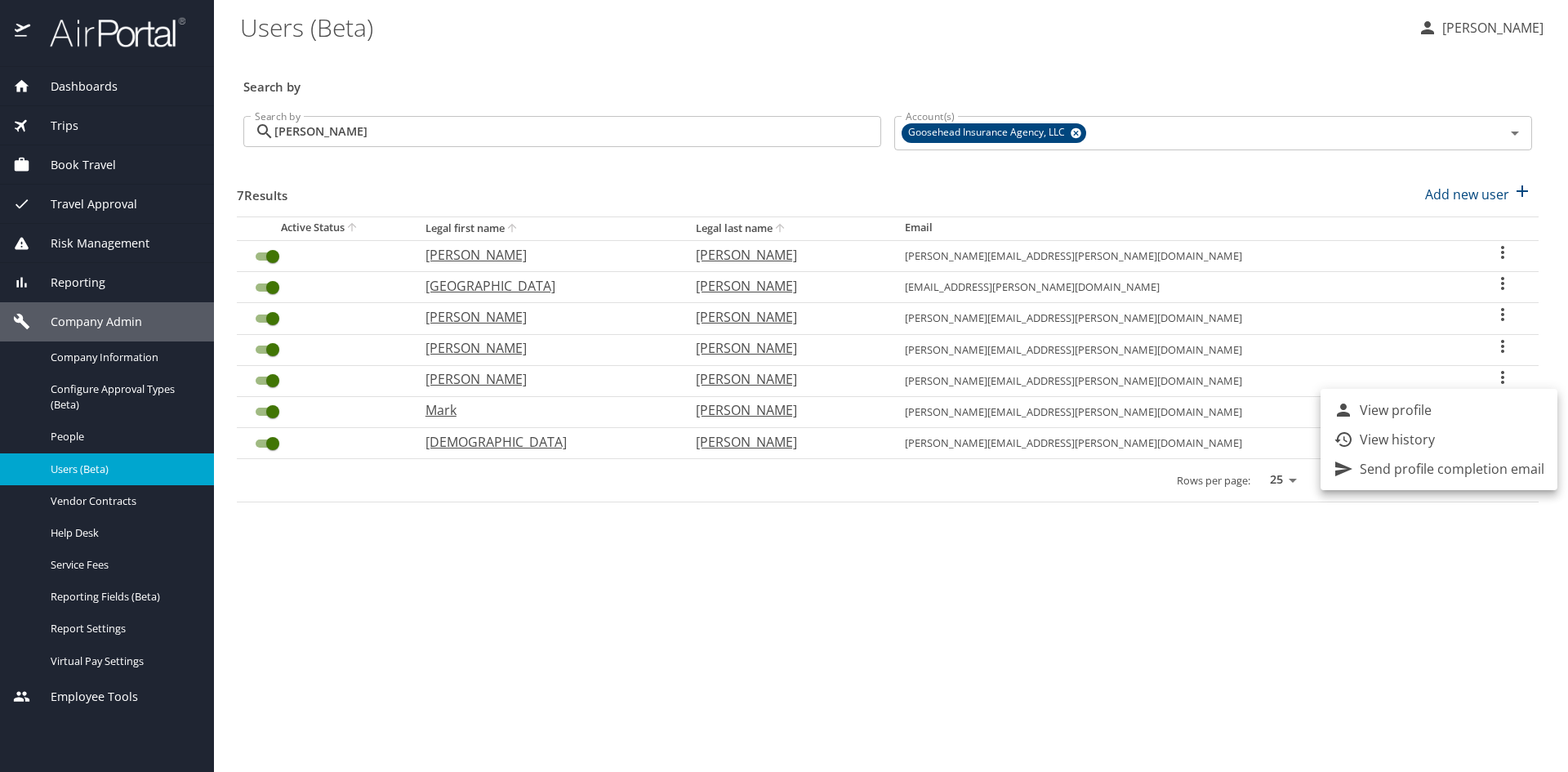
click at [1403, 612] on div at bounding box center [784, 386] width 1568 height 772
click at [1493, 409] on icon "User Search Table" at bounding box center [1502, 407] width 19 height 19
click at [1382, 470] on p "Send profile completion email" at bounding box center [1452, 468] width 185 height 19
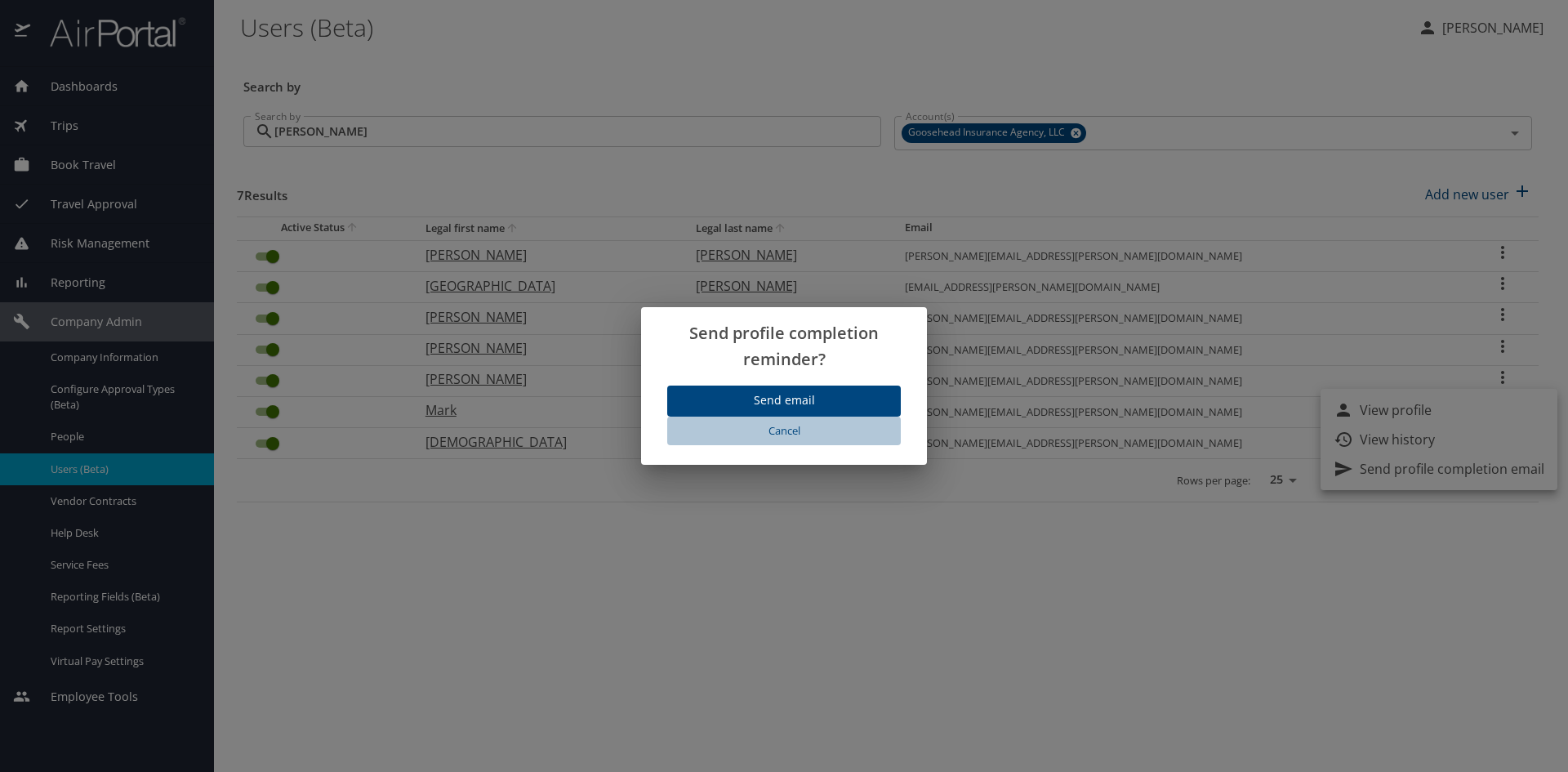
click at [791, 428] on span "Cancel" at bounding box center [784, 430] width 220 height 19
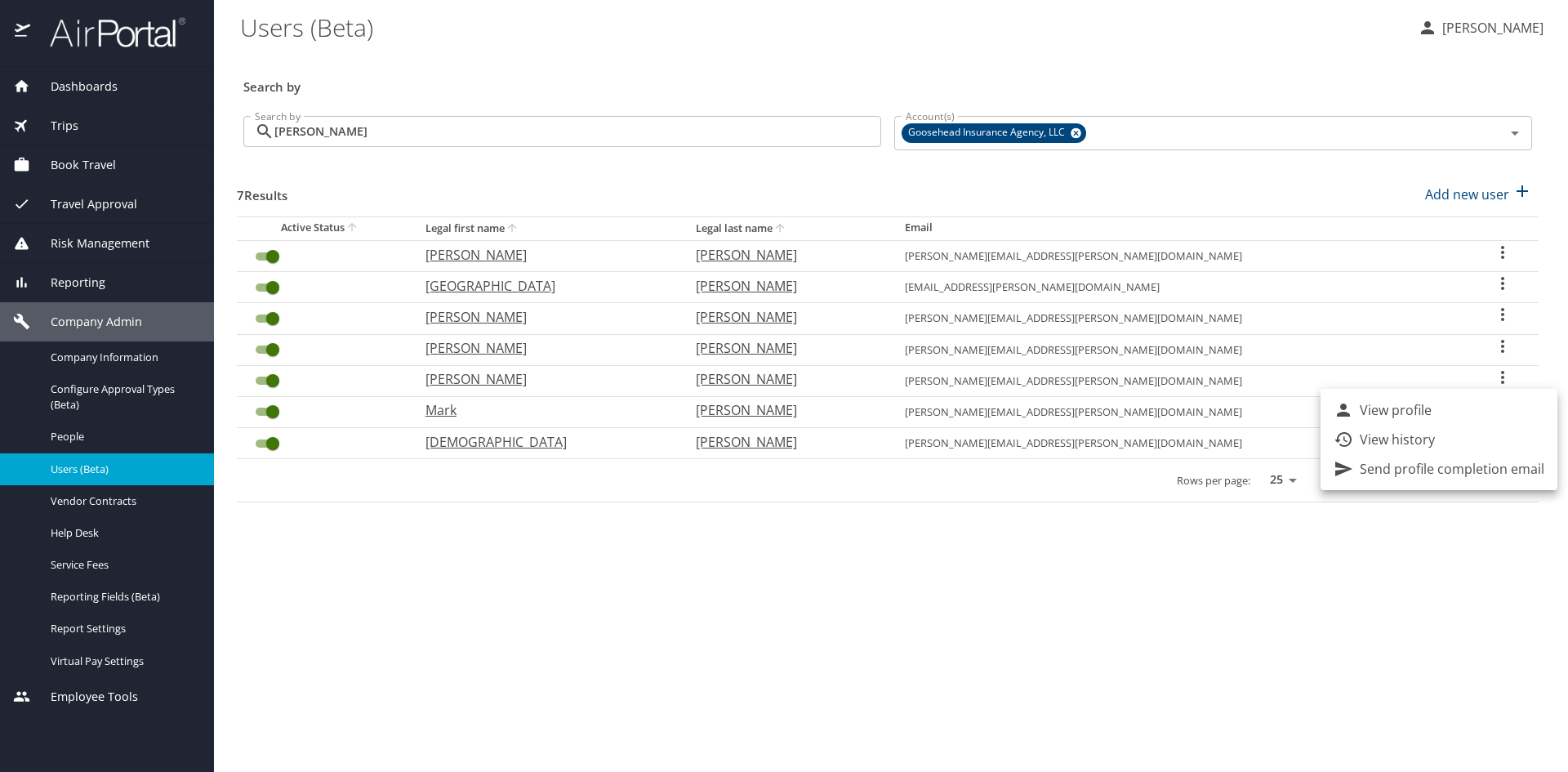
click at [419, 124] on div at bounding box center [784, 386] width 1568 height 772
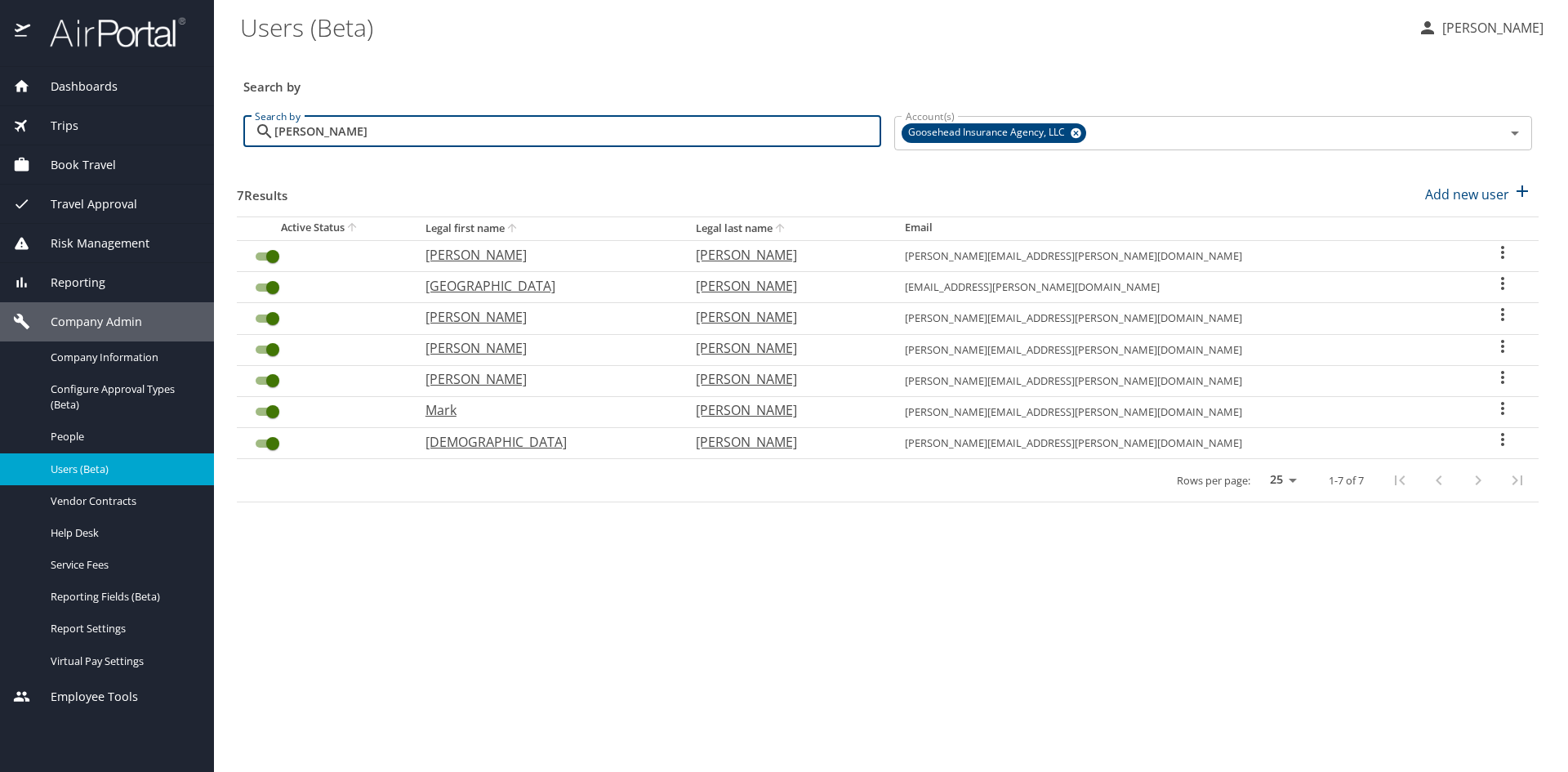
click at [377, 135] on input "miller" at bounding box center [577, 132] width 607 height 31
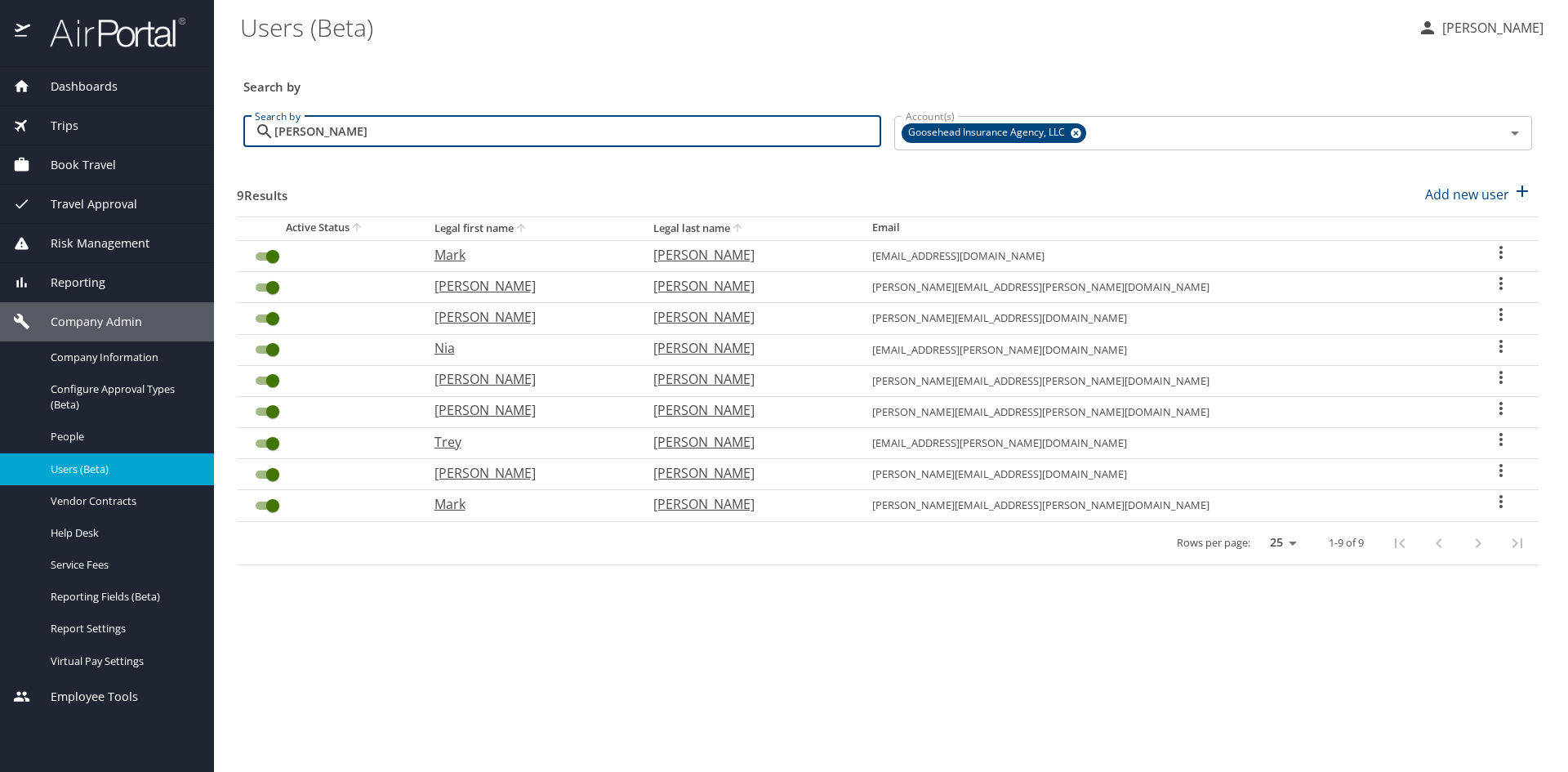
type input "jones"
click at [1491, 250] on icon "User Search Table" at bounding box center [1500, 252] width 19 height 19
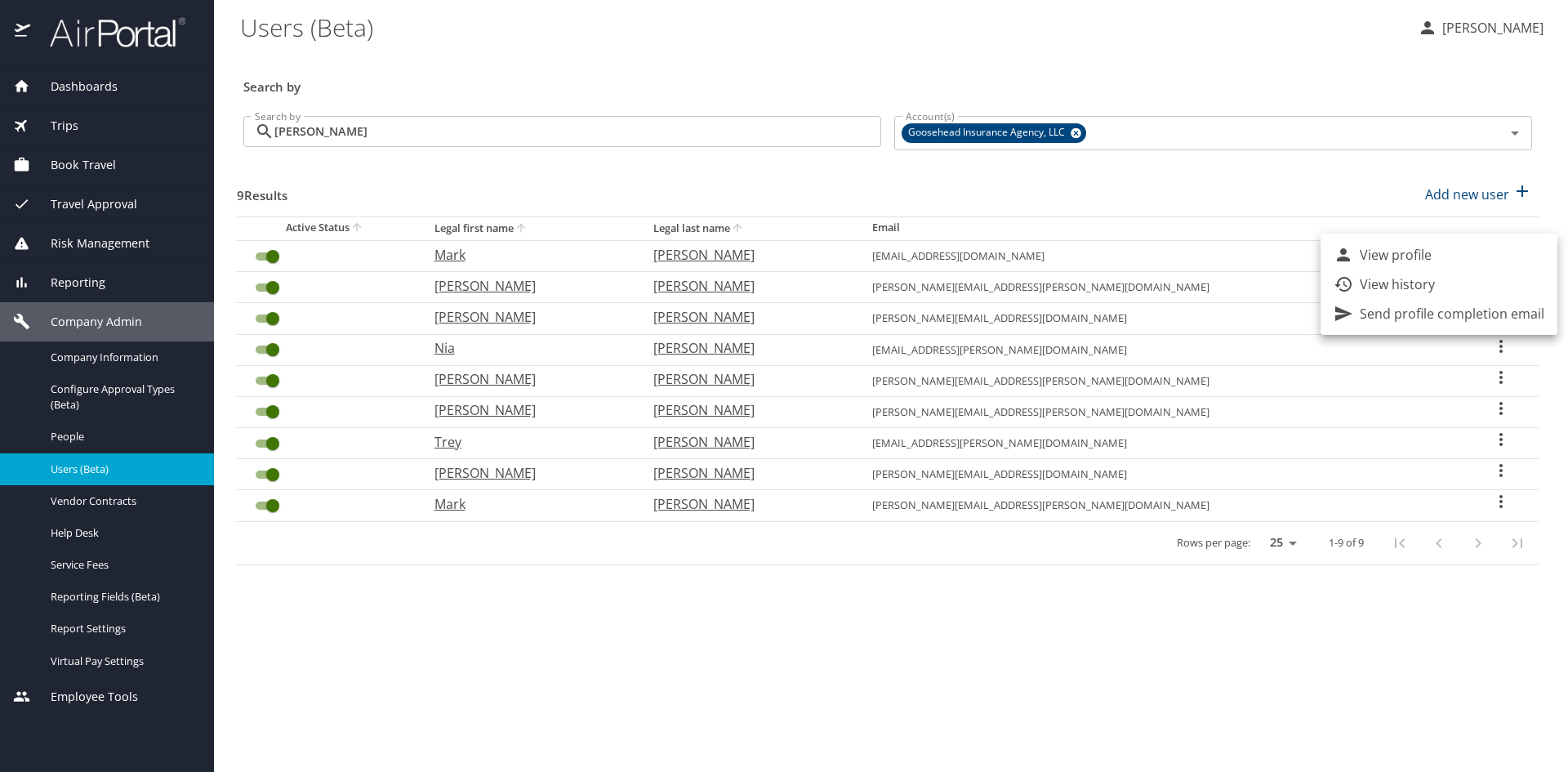
click at [1386, 312] on p "Send profile completion email" at bounding box center [1452, 313] width 185 height 19
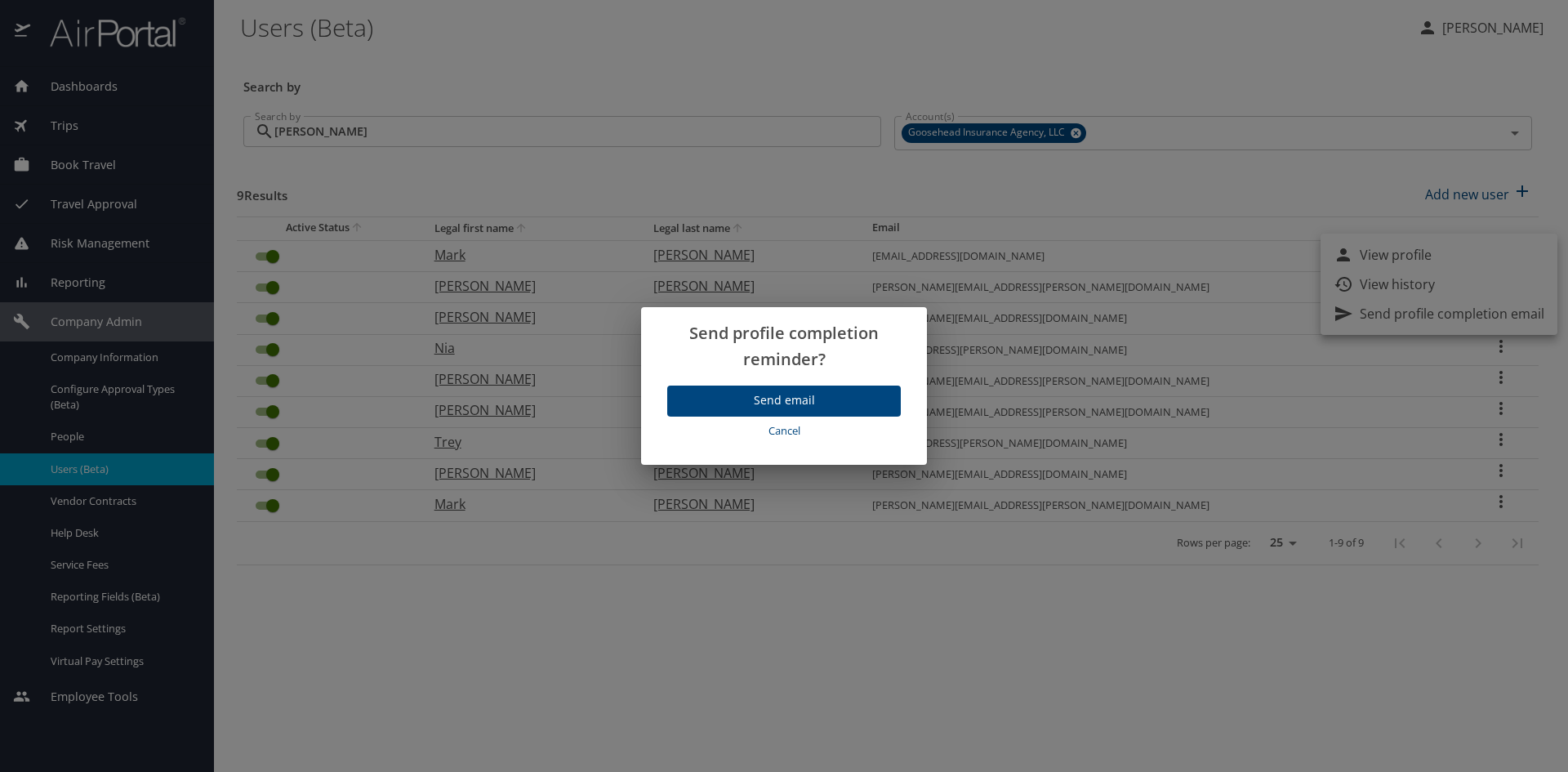
click at [828, 405] on span "Send email" at bounding box center [784, 400] width 207 height 20
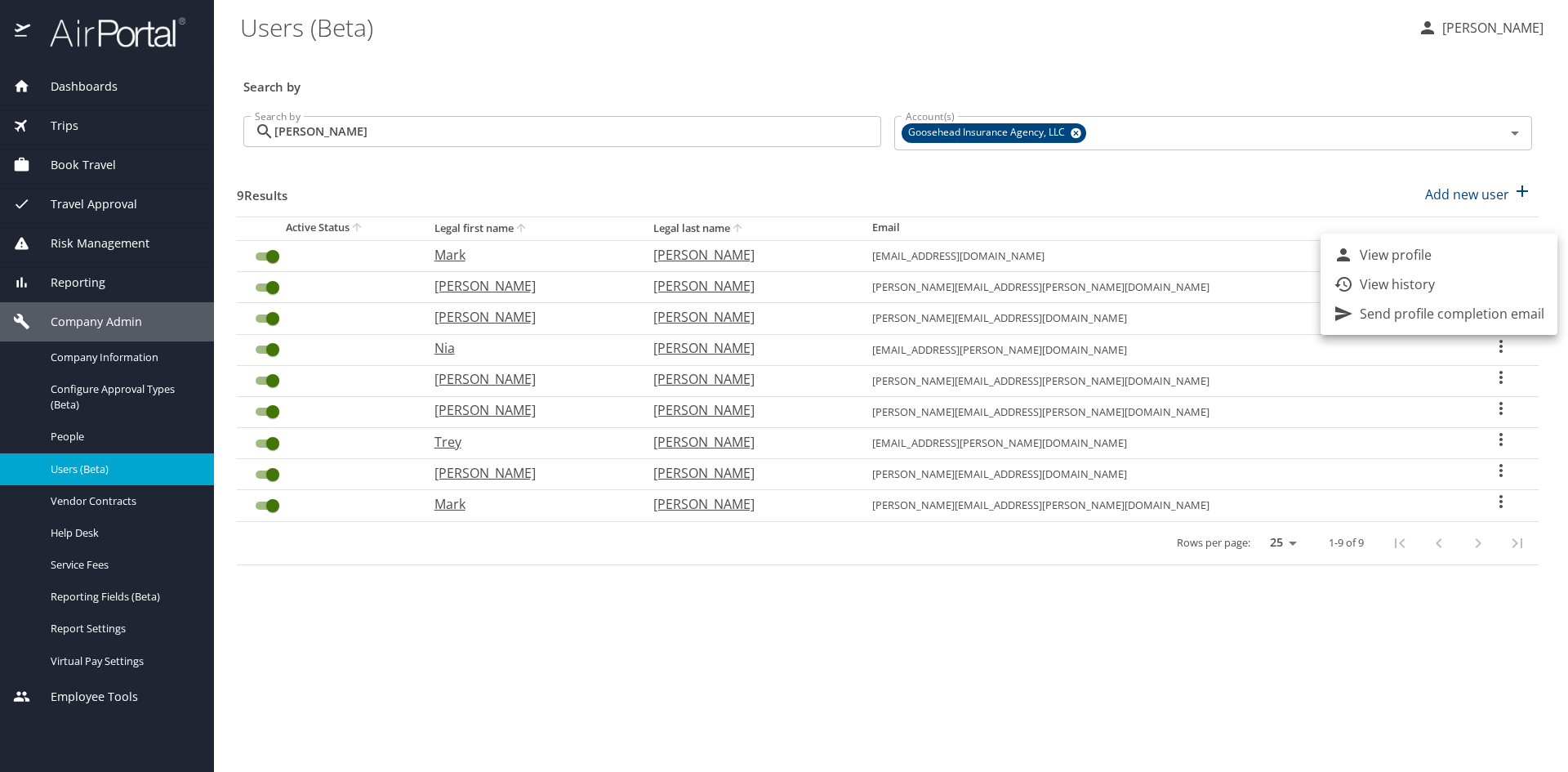
click at [696, 650] on div at bounding box center [784, 386] width 1568 height 772
click at [974, 703] on main "Users (Beta) Mara Erickson Search by Search by jones Search by Account(s) Goose…" at bounding box center [891, 386] width 1354 height 772
click at [486, 70] on h3 "Search by" at bounding box center [887, 81] width 1289 height 28
click at [1011, 653] on main "Users (Beta) Mara Erickson Search by Search by jones Search by Account(s) Goose…" at bounding box center [891, 386] width 1354 height 772
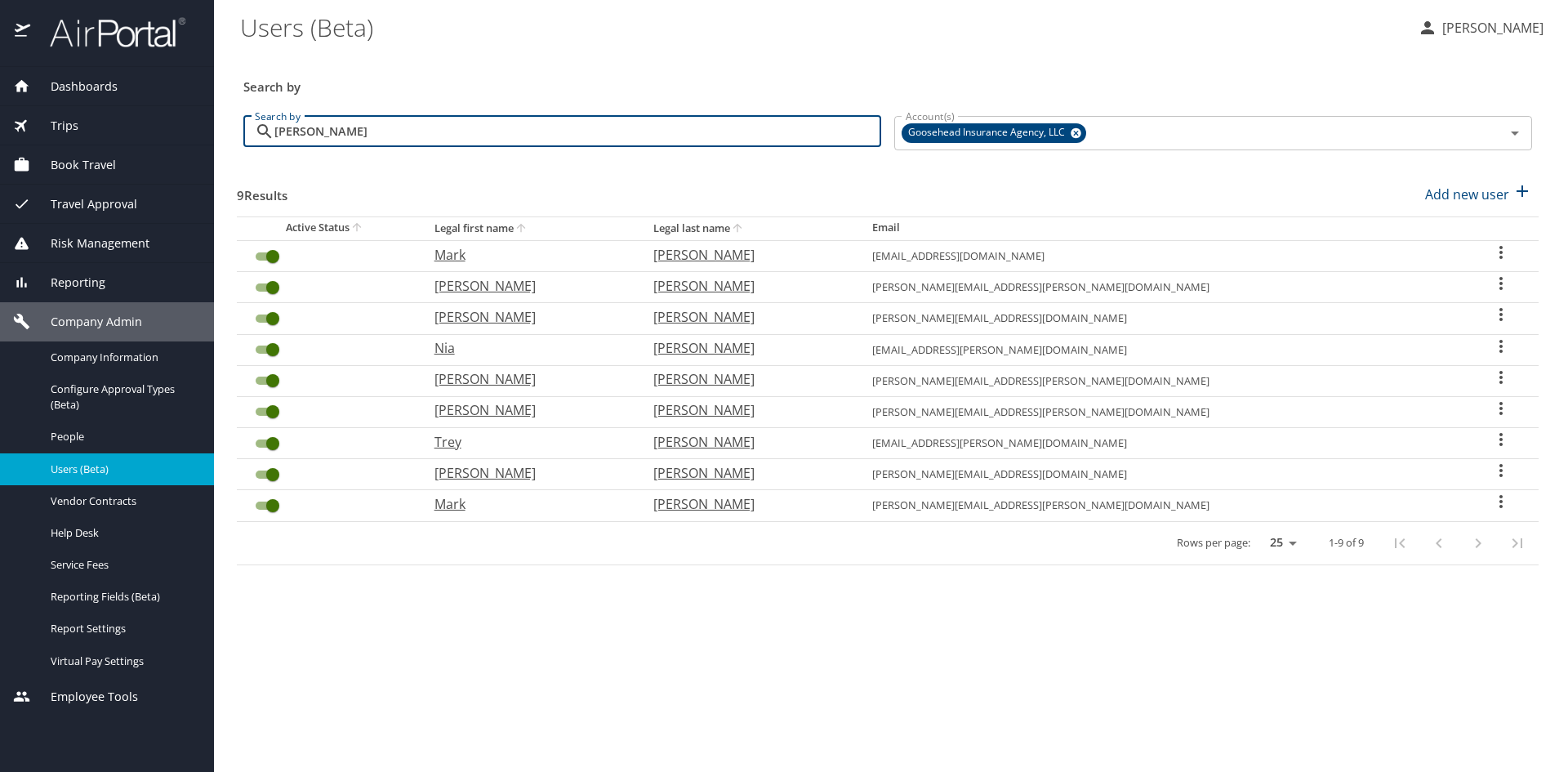
click at [386, 135] on input "jones" at bounding box center [577, 132] width 607 height 31
click at [385, 134] on input "jones" at bounding box center [577, 132] width 607 height 31
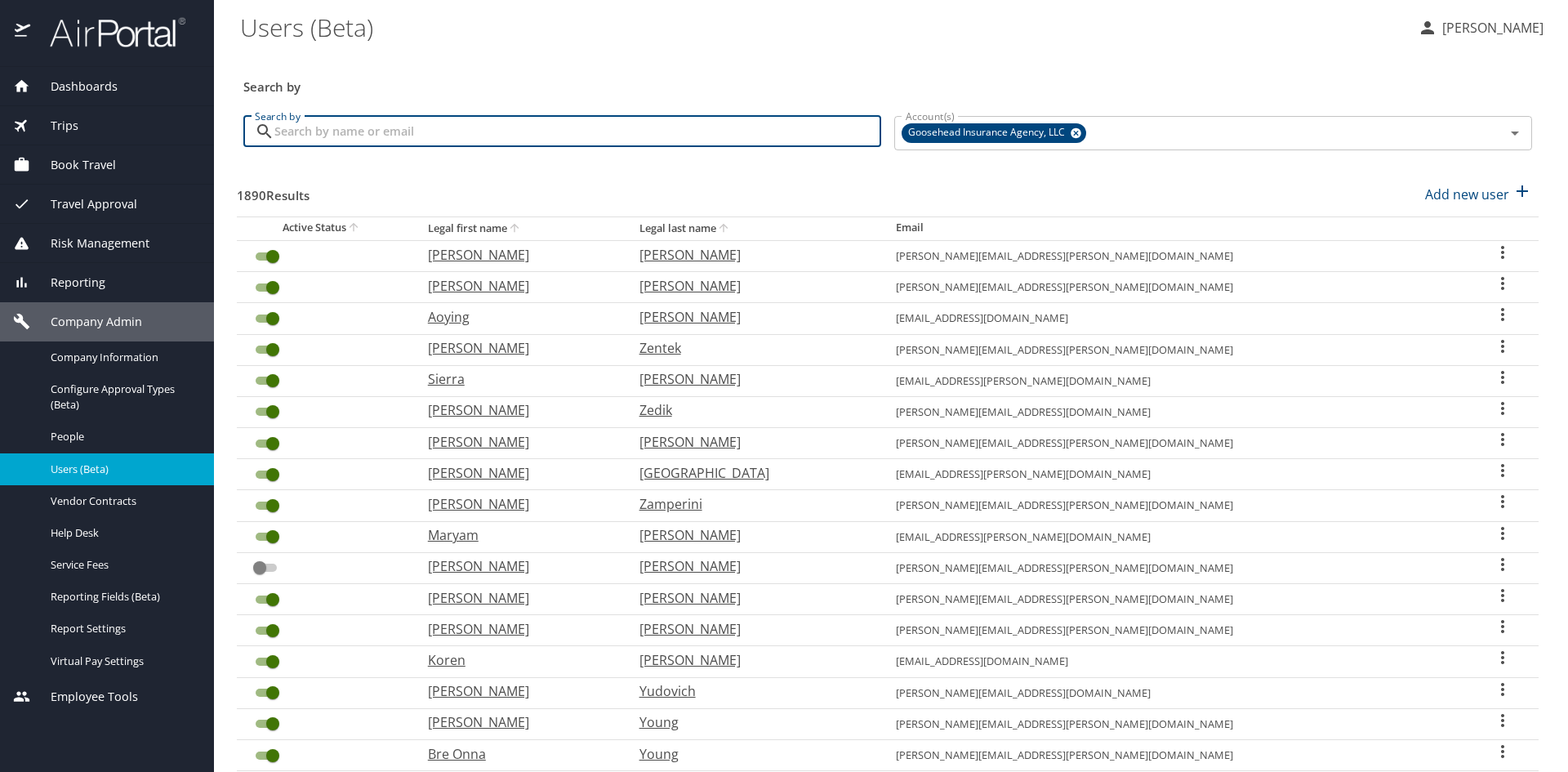
click at [1123, 49] on div "Search by" at bounding box center [887, 76] width 1302 height 54
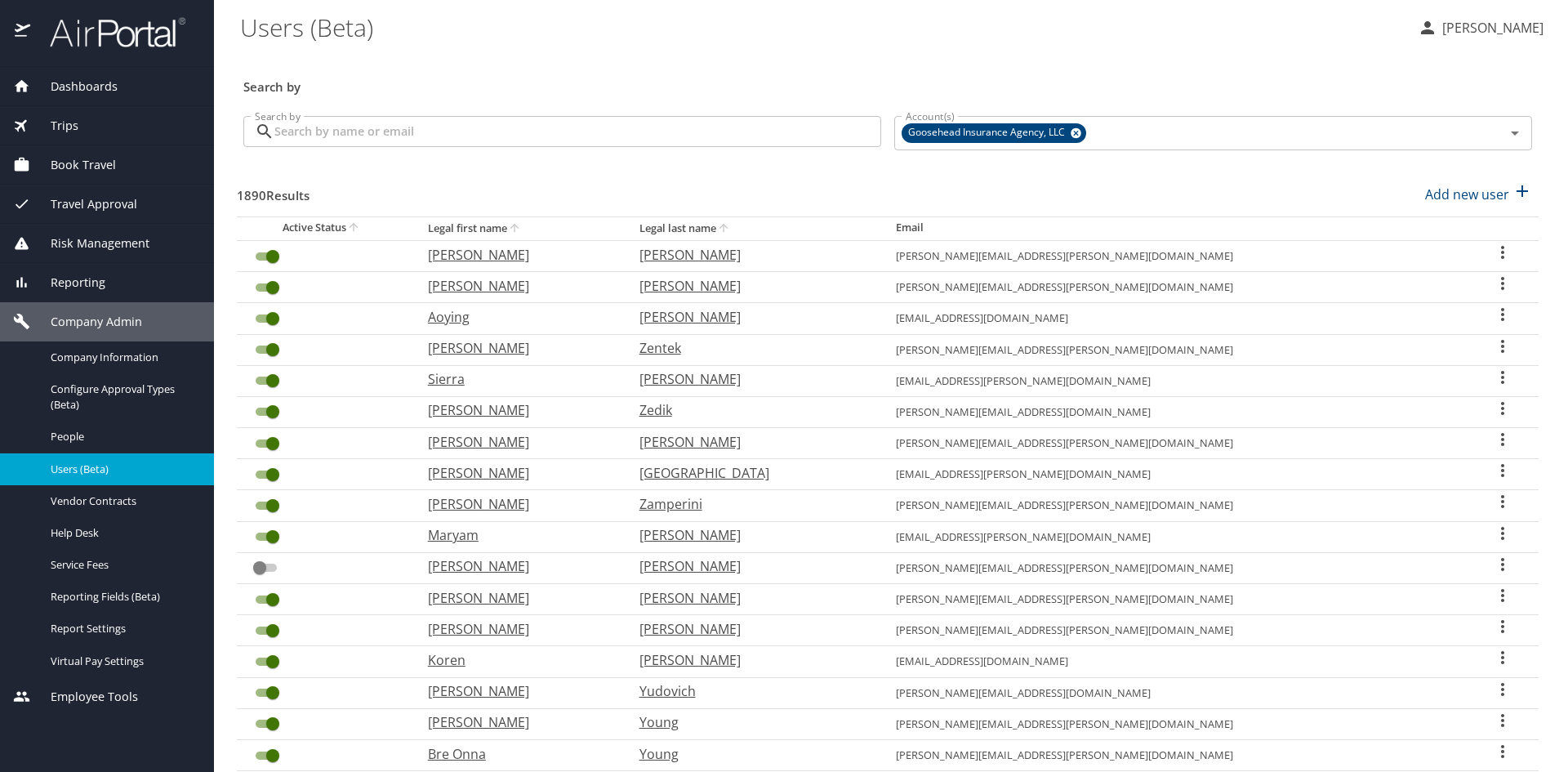
click at [91, 146] on div "Book Travel" at bounding box center [107, 164] width 214 height 39
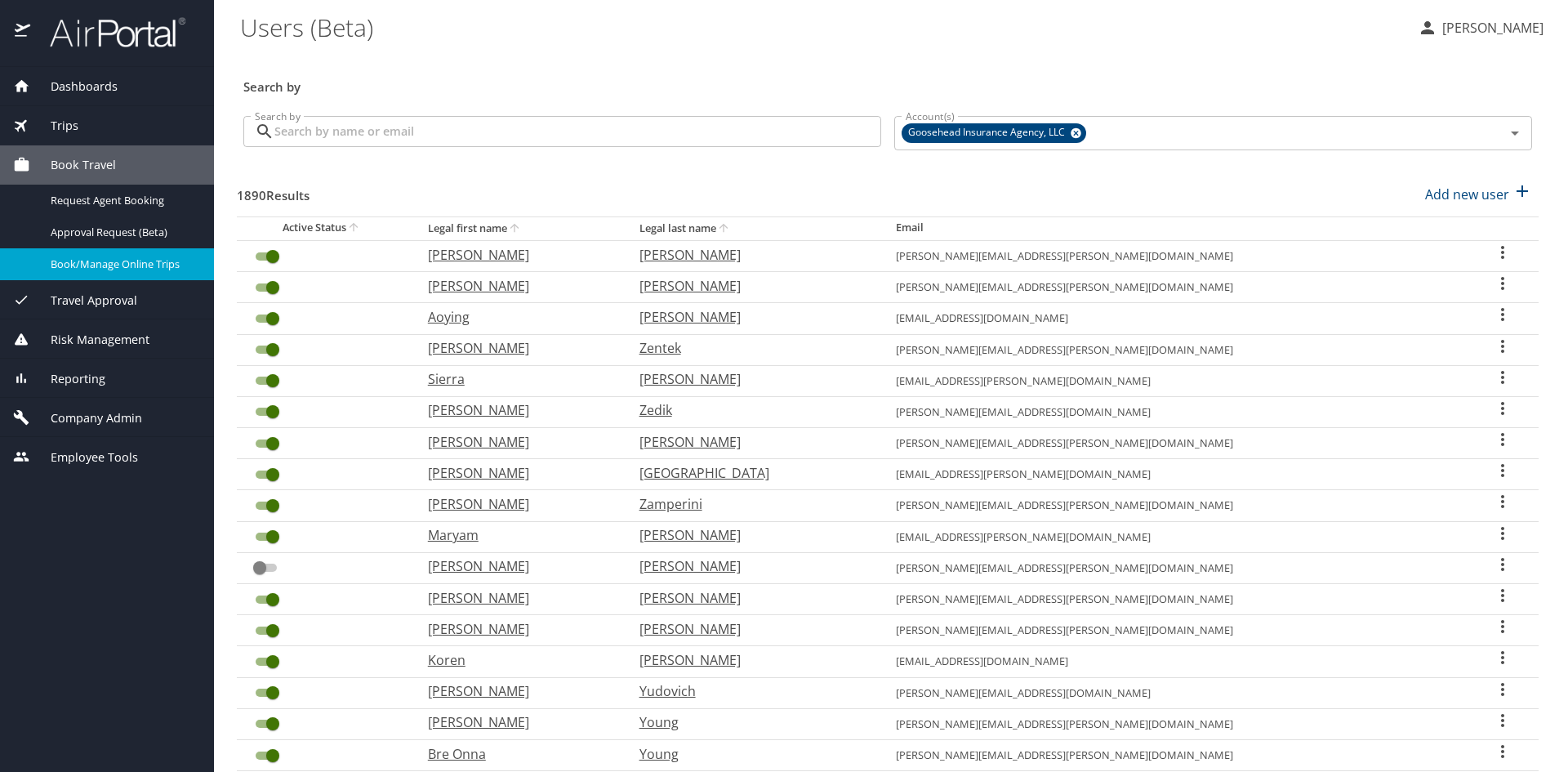
click at [83, 262] on span "Book/Manage Online Trips" at bounding box center [122, 264] width 143 height 16
click at [475, 127] on input "Search by" at bounding box center [577, 132] width 607 height 31
